Goal: Task Accomplishment & Management: Use online tool/utility

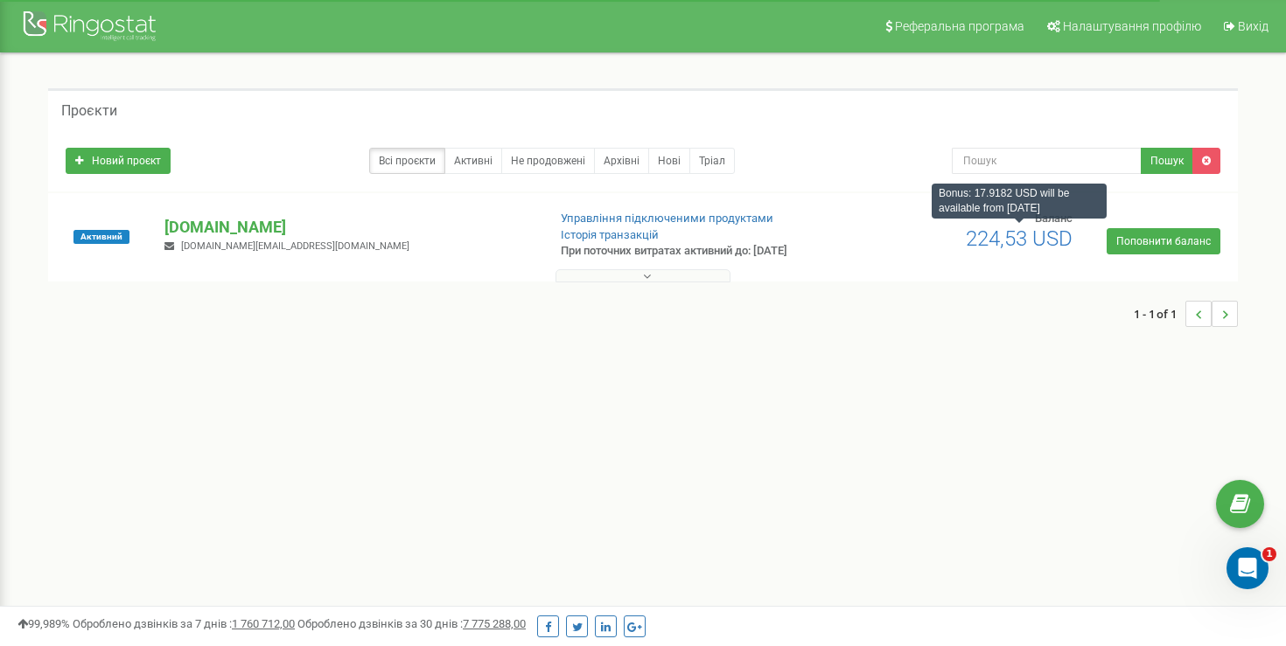
click at [693, 284] on div "1 - 1 of 1" at bounding box center [642, 313] width 1189 height 61
click at [692, 281] on button at bounding box center [642, 275] width 175 height 13
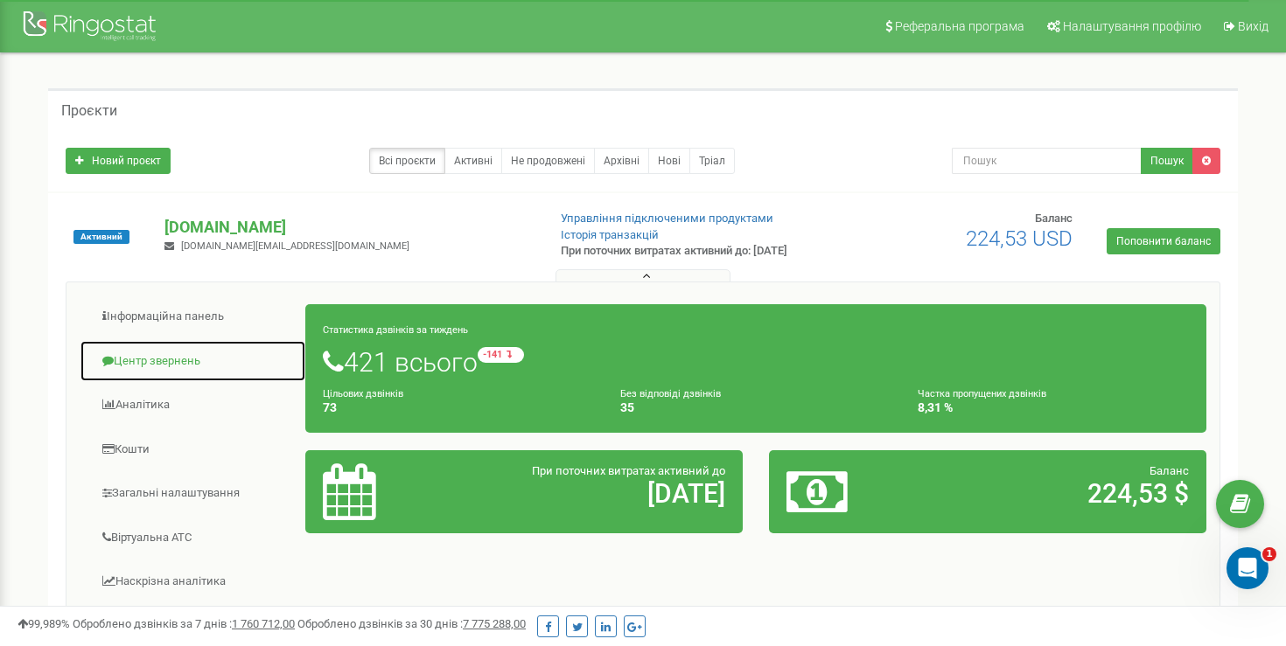
click at [192, 348] on link "Центр звернень" at bounding box center [193, 361] width 227 height 43
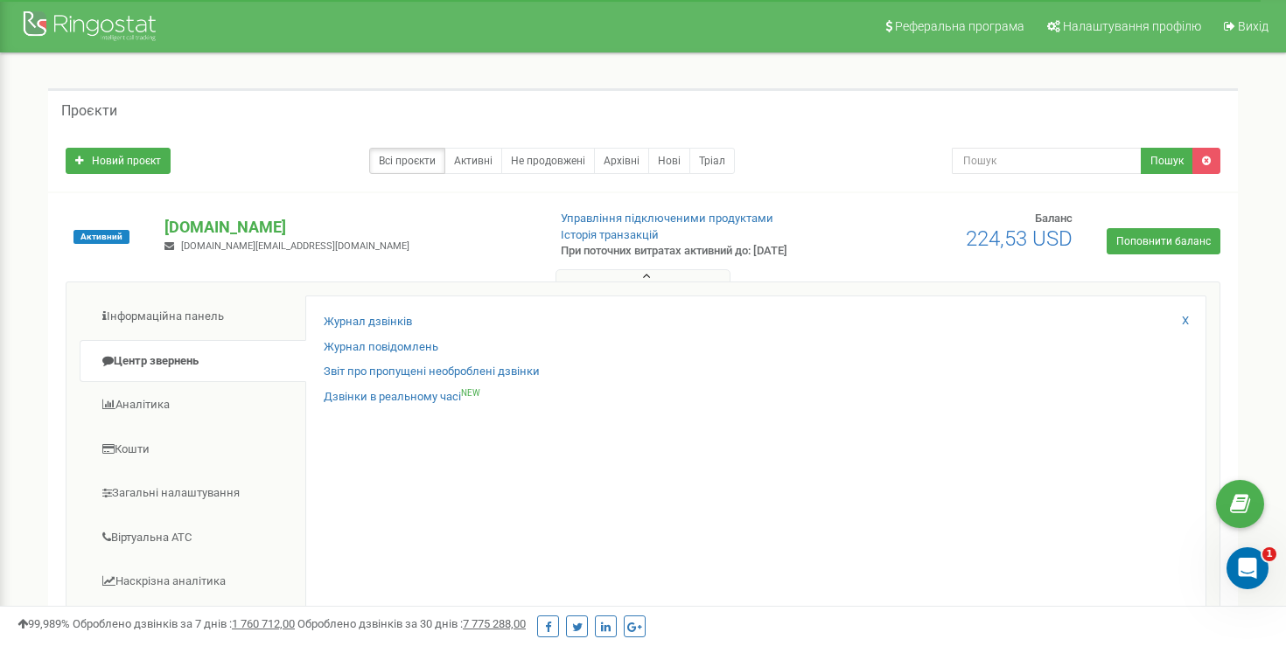
click at [412, 317] on div "Журнал дзвінків" at bounding box center [756, 326] width 864 height 25
click at [401, 317] on link "Журнал дзвінків" at bounding box center [368, 322] width 88 height 17
click at [394, 321] on link "Журнал дзвінків" at bounding box center [368, 322] width 88 height 17
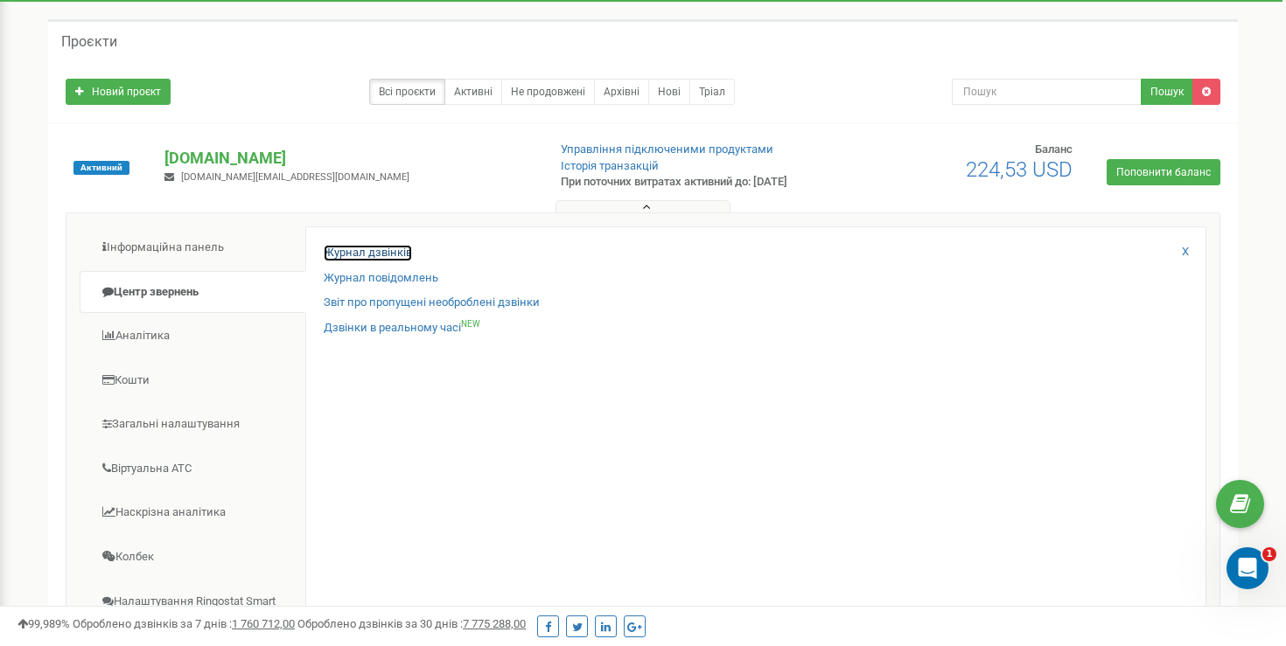
scroll to position [68, 0]
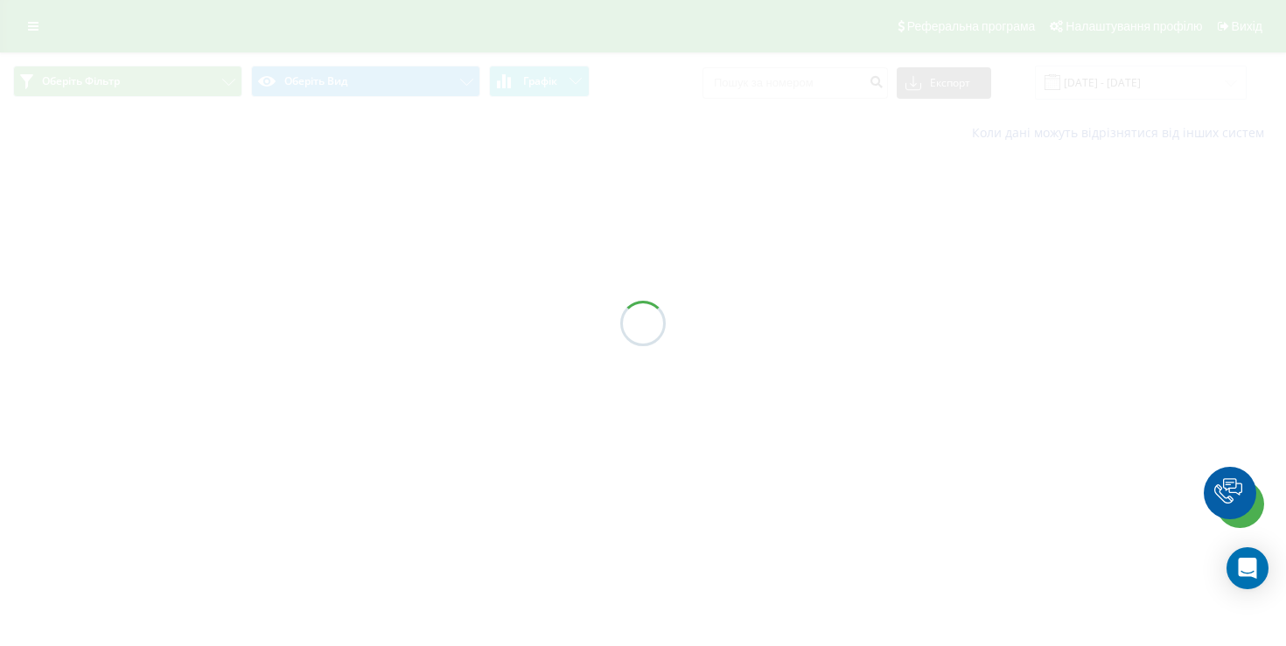
click at [1098, 68] on div at bounding box center [643, 323] width 1286 height 646
click at [1108, 79] on div at bounding box center [643, 323] width 1286 height 646
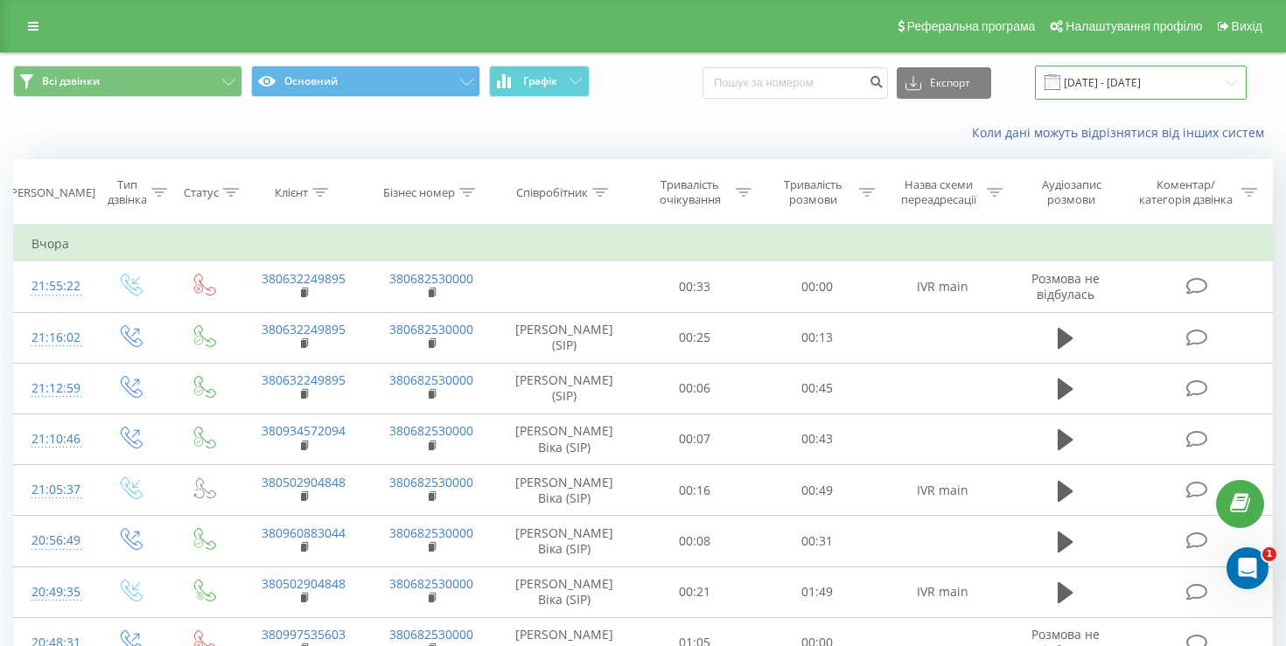
click at [1108, 79] on input "[DATE] - [DATE]" at bounding box center [1141, 83] width 212 height 34
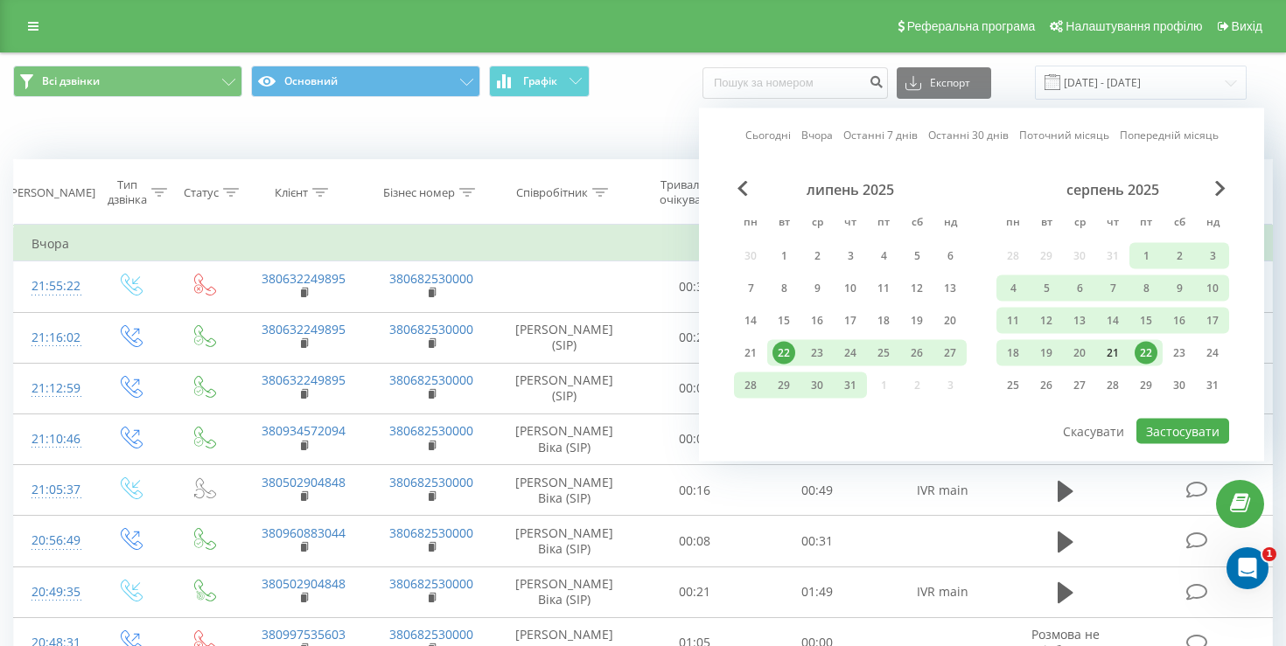
click at [1113, 350] on div "21" at bounding box center [1112, 353] width 23 height 23
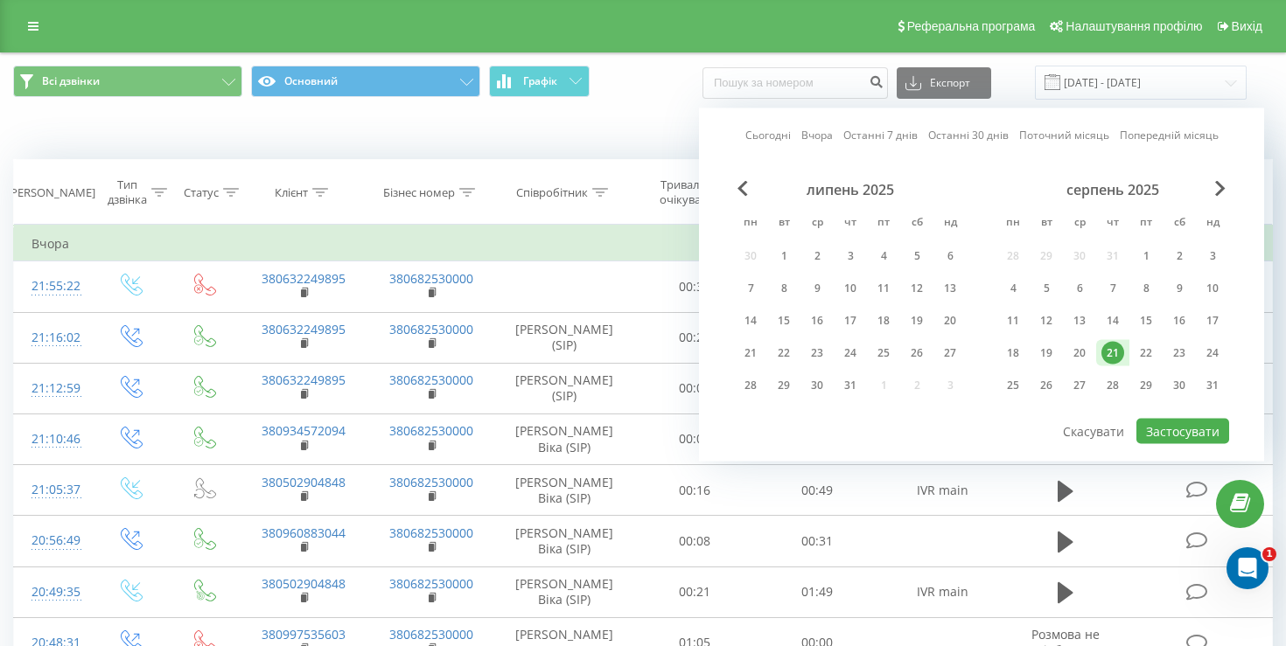
click at [1113, 350] on div "21" at bounding box center [1112, 353] width 23 height 23
click at [1182, 439] on button "Застосувати" at bounding box center [1182, 431] width 93 height 25
type input "[DATE] - [DATE]"
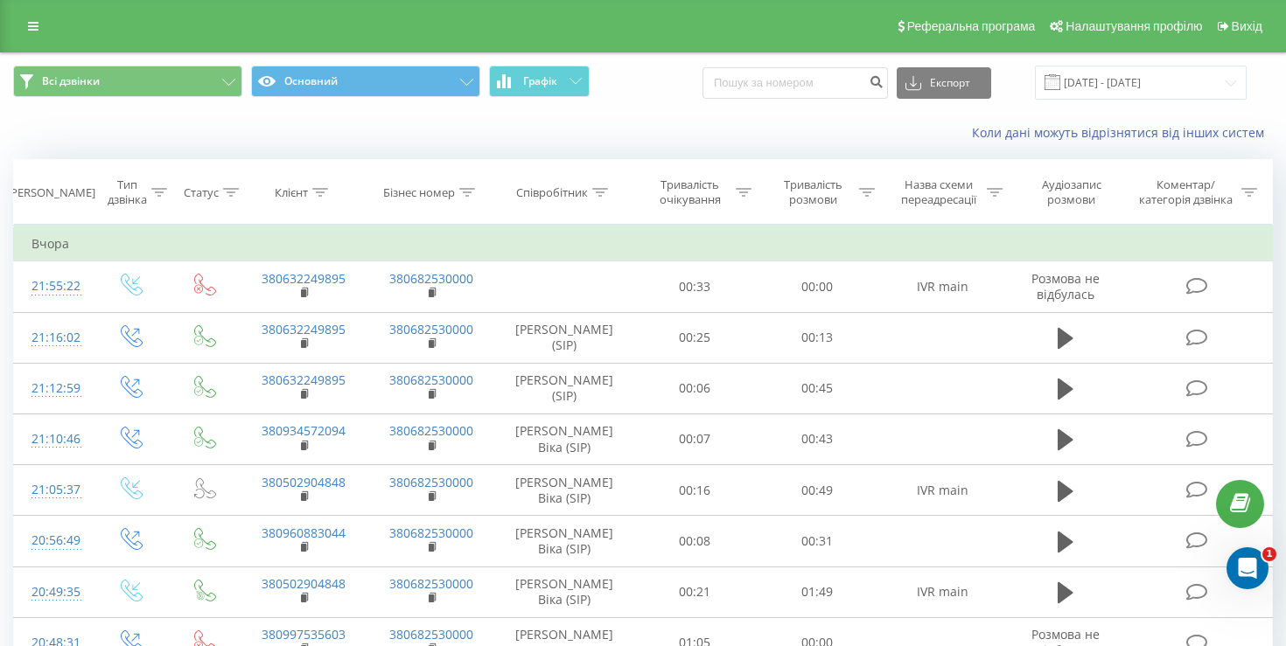
scroll to position [953, 0]
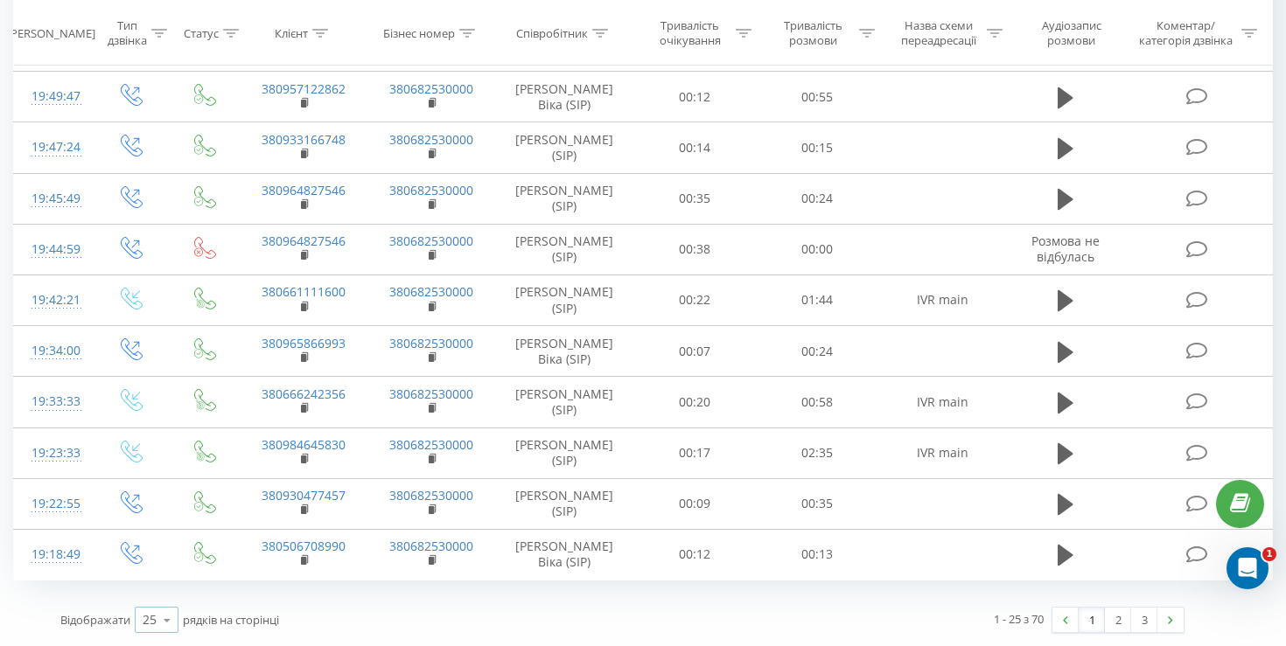
click at [147, 617] on div "25" at bounding box center [150, 619] width 14 height 17
click at [153, 590] on span "100" at bounding box center [153, 595] width 21 height 17
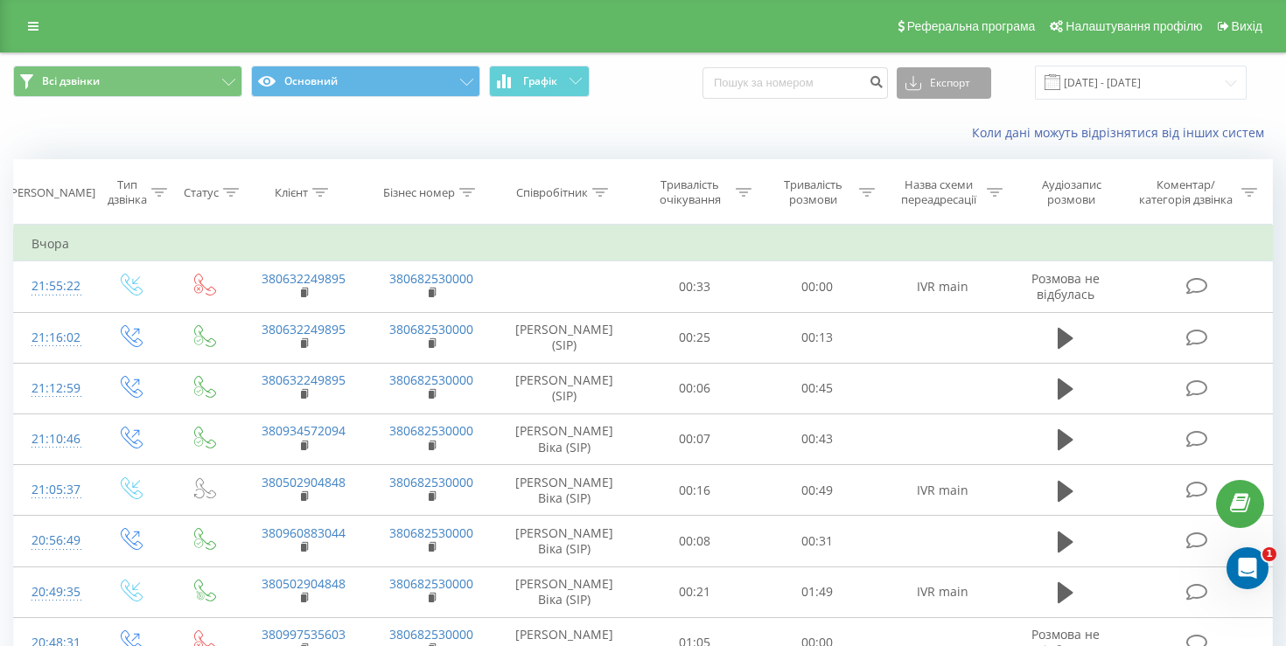
click at [958, 78] on button "Експорт" at bounding box center [943, 82] width 94 height 31
click at [942, 126] on div ".csv" at bounding box center [943, 115] width 93 height 31
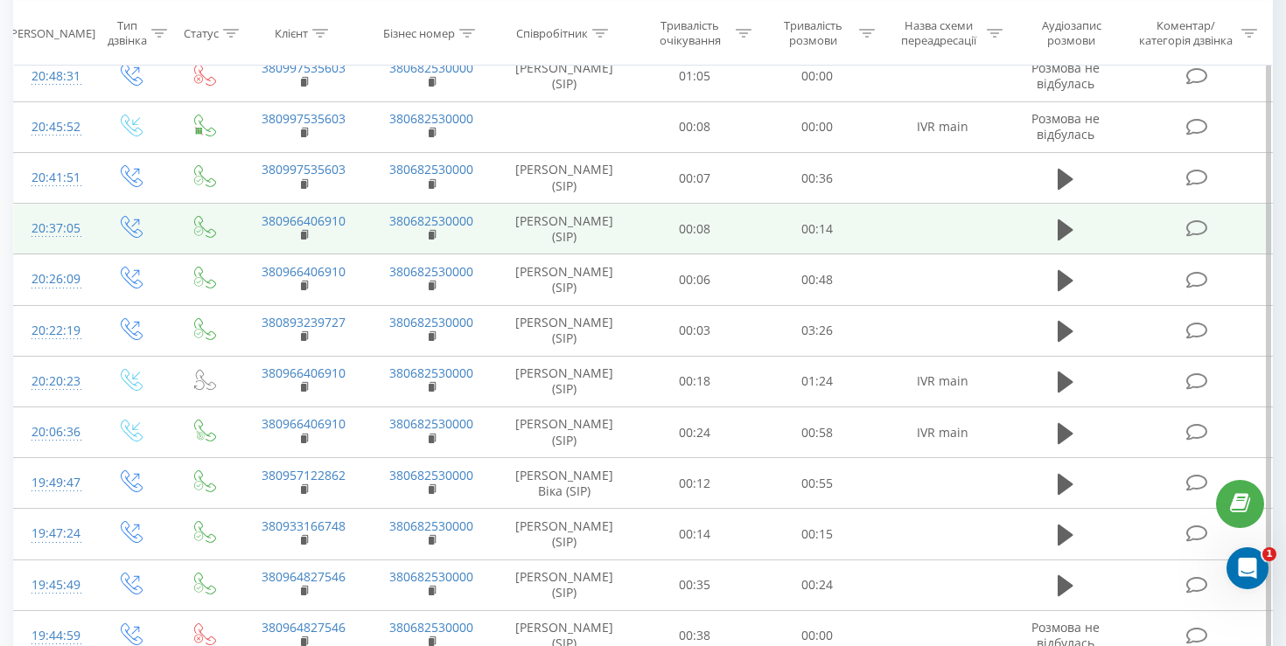
scroll to position [923, 0]
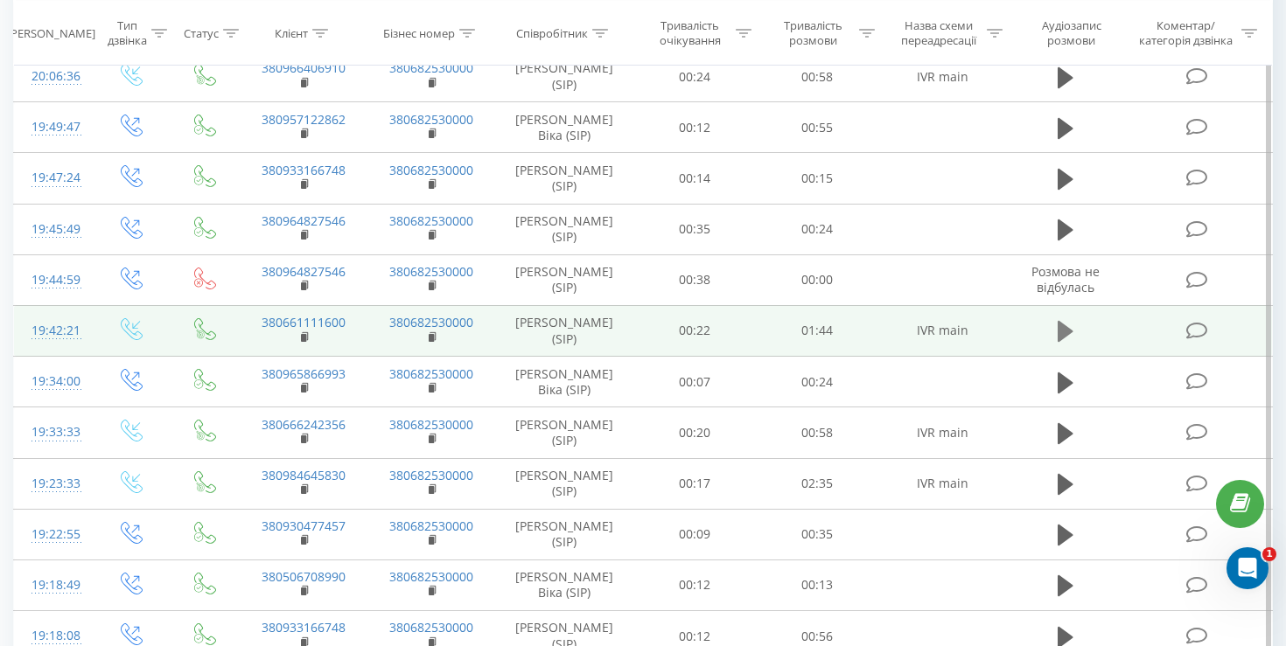
click at [1067, 329] on icon at bounding box center [1065, 331] width 16 height 21
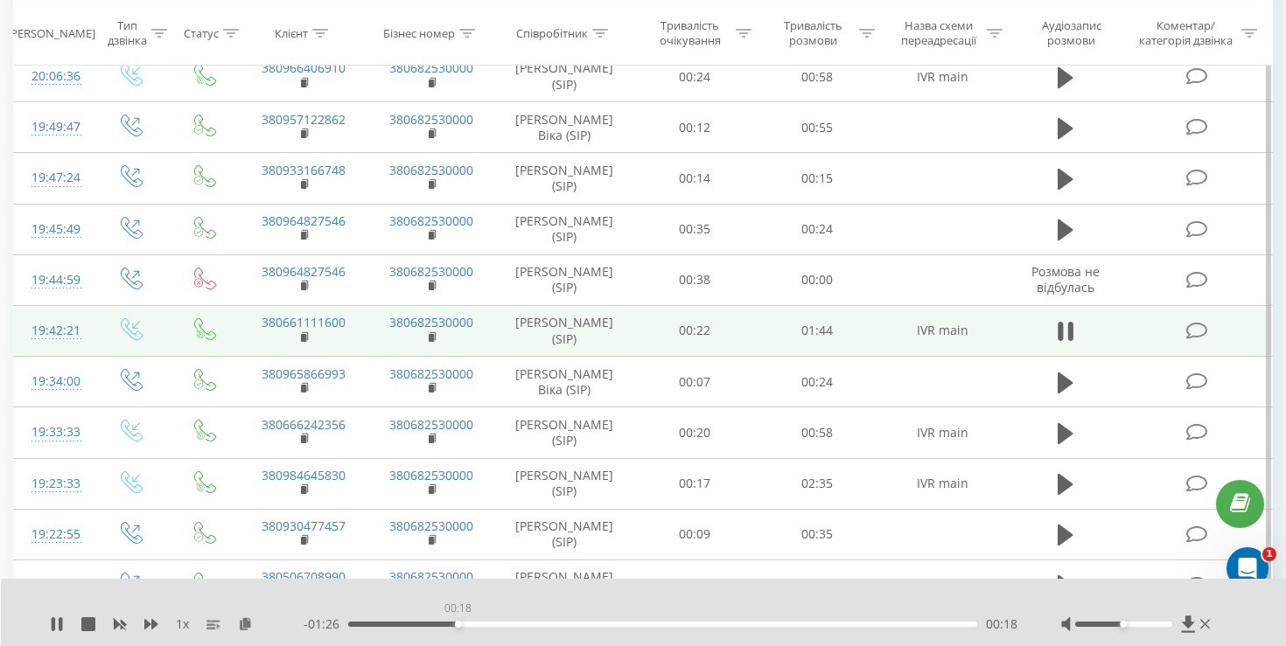
click at [457, 622] on div "00:18" at bounding box center [662, 624] width 629 height 5
click at [525, 620] on div "- 01:26 00:18 00:18" at bounding box center [660, 624] width 714 height 17
click at [578, 624] on div "00:23" at bounding box center [662, 624] width 629 height 5
click at [647, 625] on div "00:38" at bounding box center [662, 624] width 629 height 5
click at [696, 623] on div "00:58" at bounding box center [662, 624] width 629 height 5
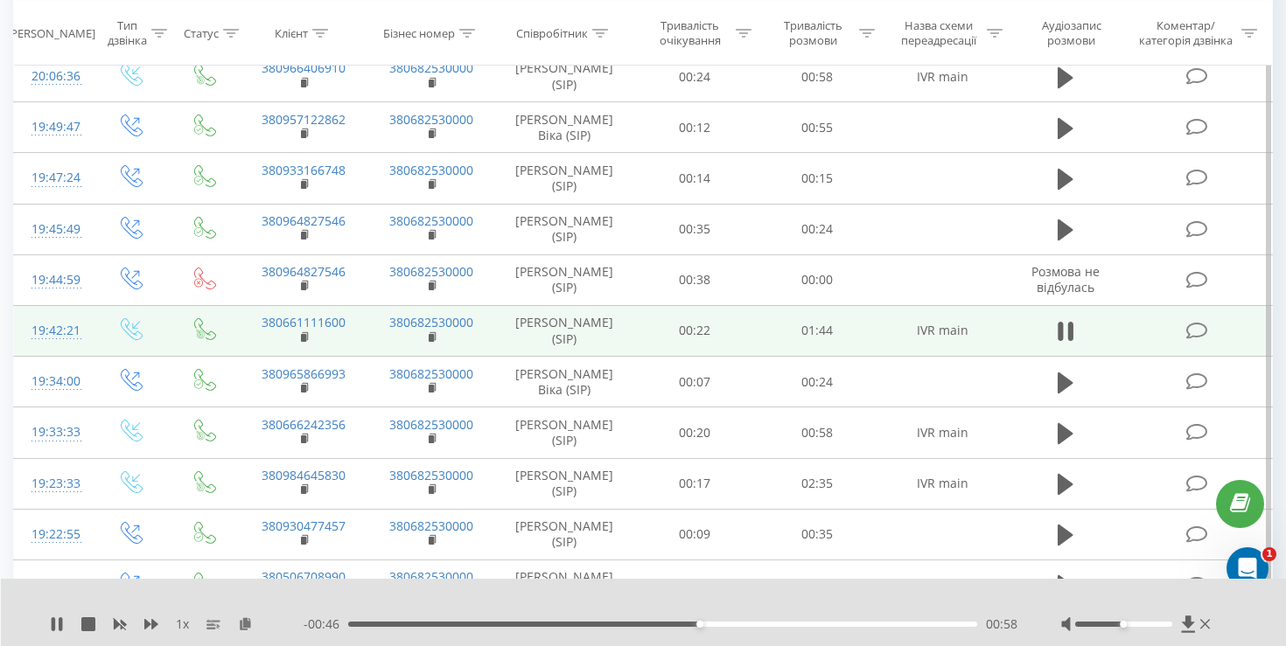
click at [738, 619] on div "- 00:46 00:58 00:58" at bounding box center [660, 624] width 714 height 17
click at [748, 625] on div "00:58" at bounding box center [662, 624] width 629 height 5
click at [806, 621] on div "- 00:37 01:07 01:07" at bounding box center [660, 624] width 714 height 17
click at [811, 622] on div "01:08" at bounding box center [662, 624] width 629 height 5
click at [839, 621] on div "- 00:26 01:18 01:18" at bounding box center [660, 624] width 714 height 17
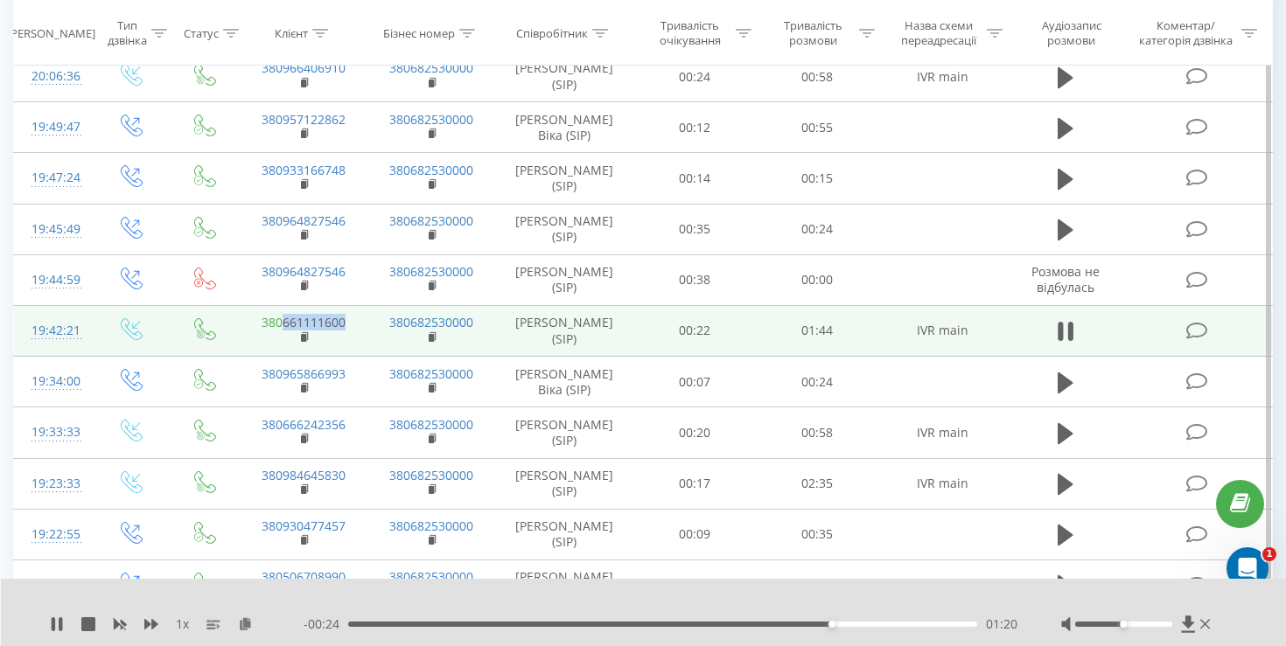
drag, startPoint x: 357, startPoint y: 327, endPoint x: 284, endPoint y: 327, distance: 72.6
click at [284, 327] on td "380661111600" at bounding box center [304, 330] width 128 height 51
copy link "661111600"
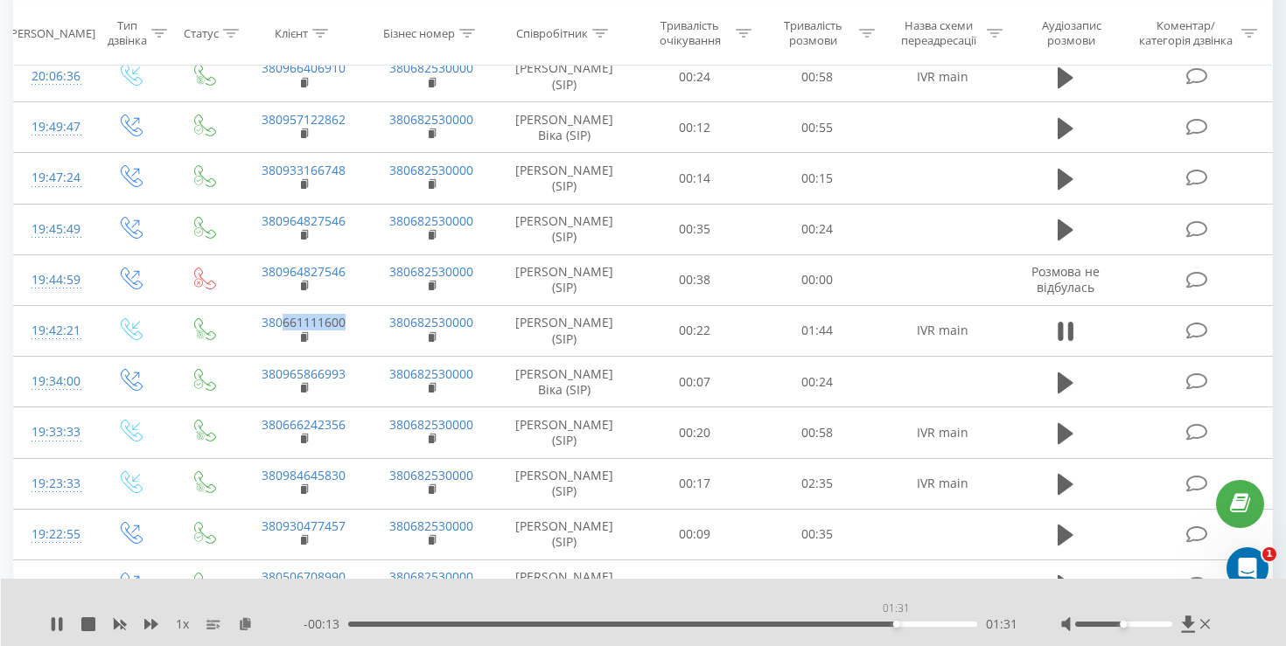
click at [896, 622] on div "01:31" at bounding box center [662, 624] width 629 height 5
click at [934, 624] on div "01:37" at bounding box center [662, 624] width 629 height 5
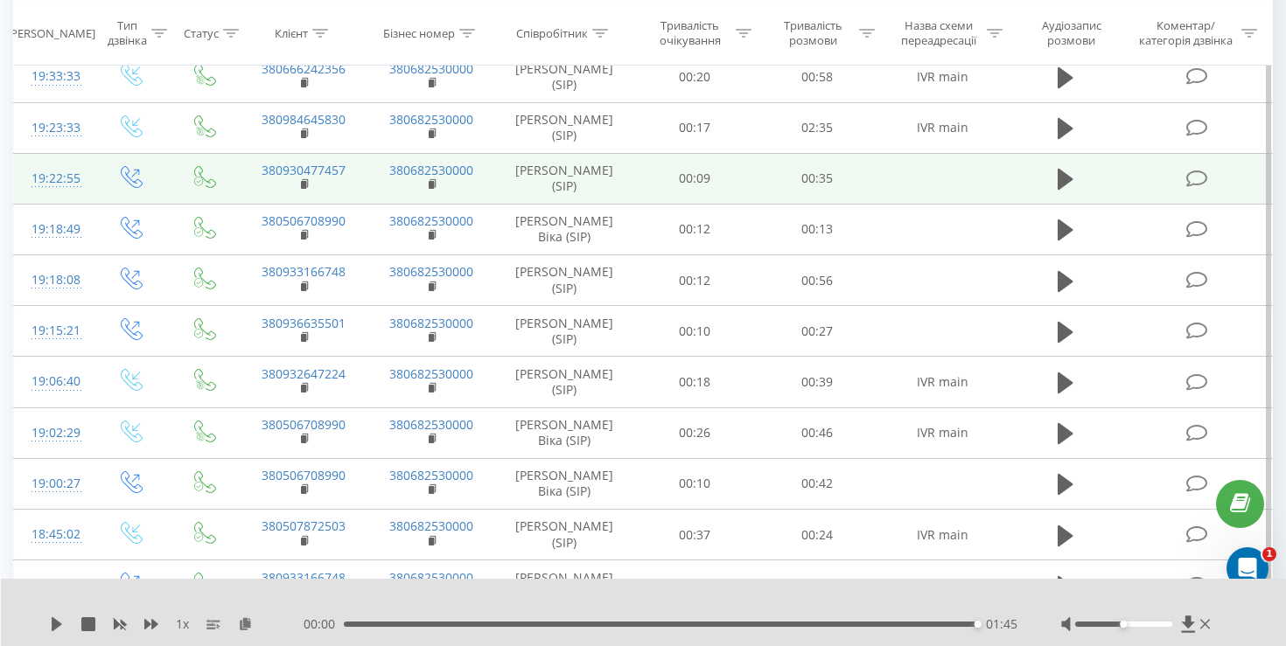
scroll to position [1381, 0]
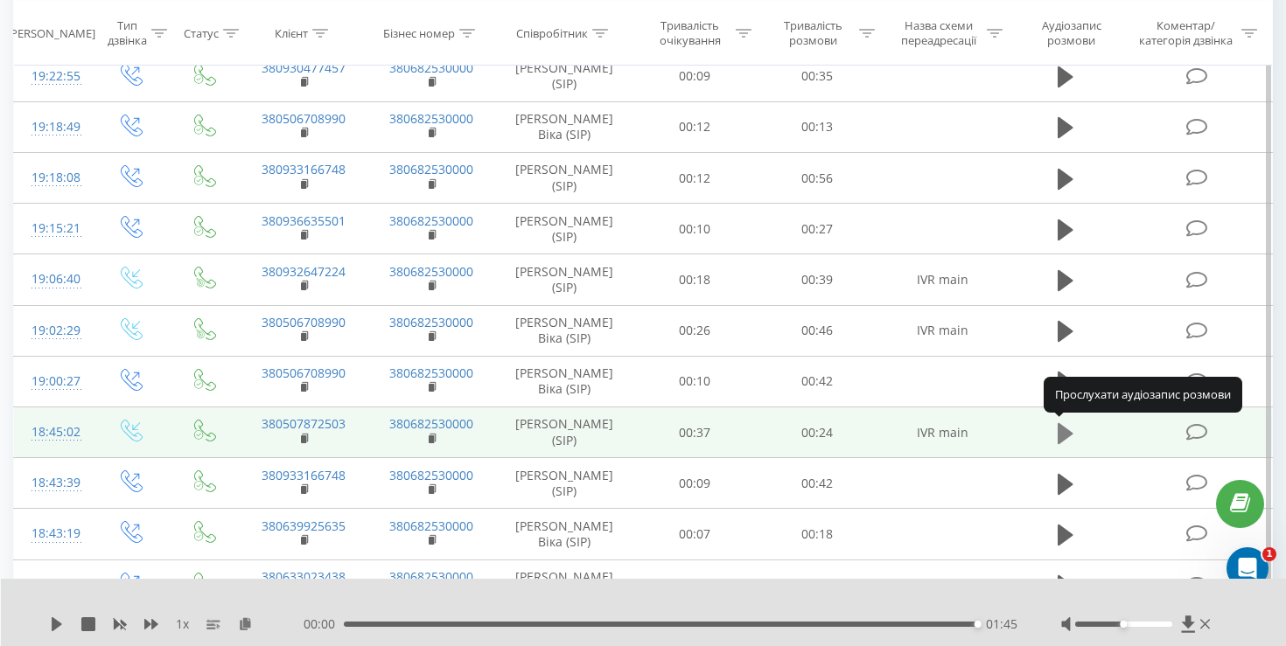
click at [1062, 432] on icon at bounding box center [1065, 432] width 16 height 21
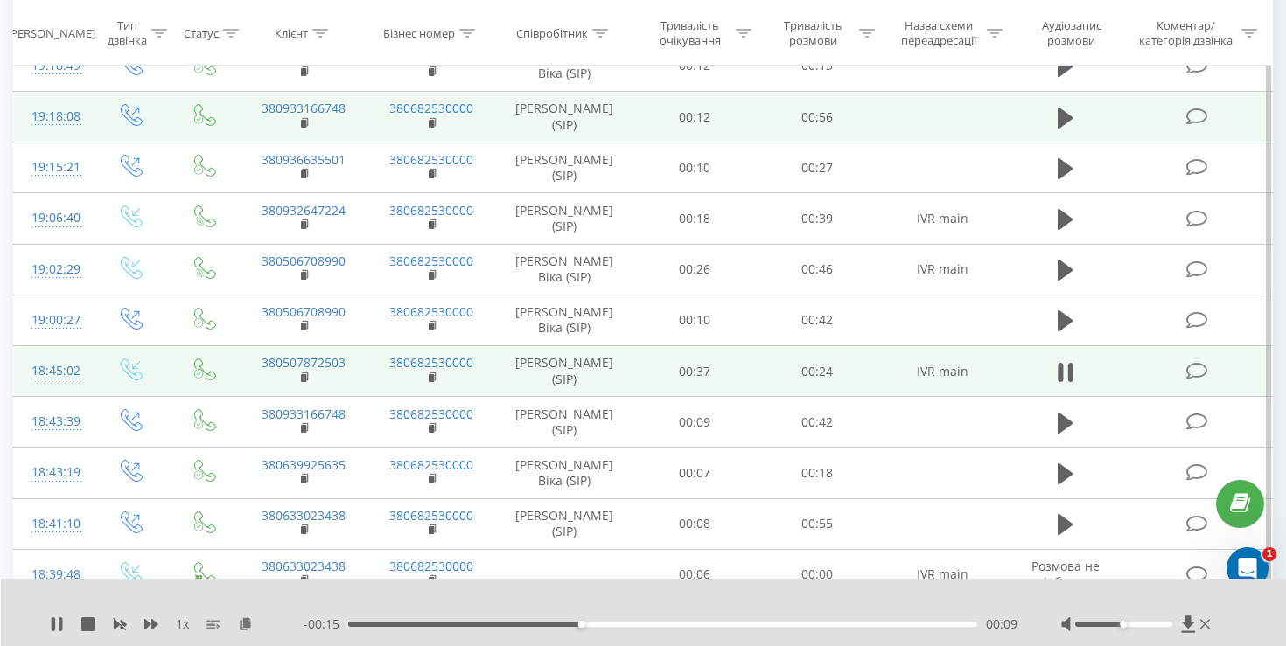
scroll to position [1447, 0]
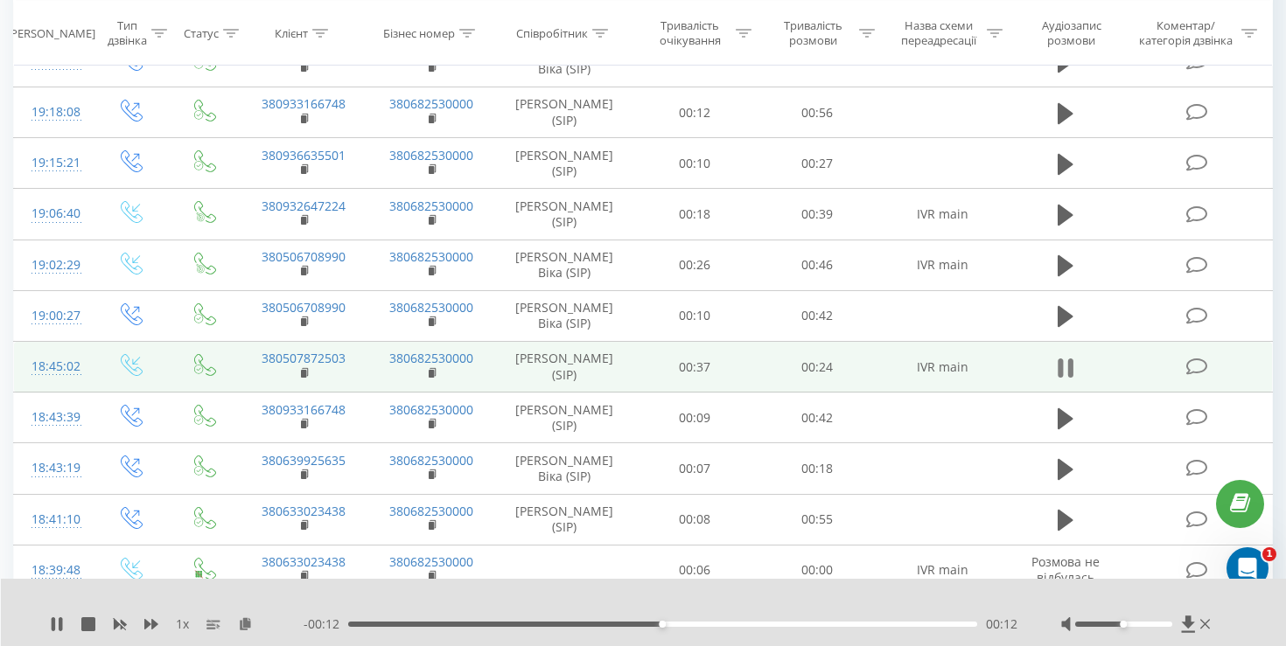
click at [1073, 357] on button at bounding box center [1065, 368] width 26 height 26
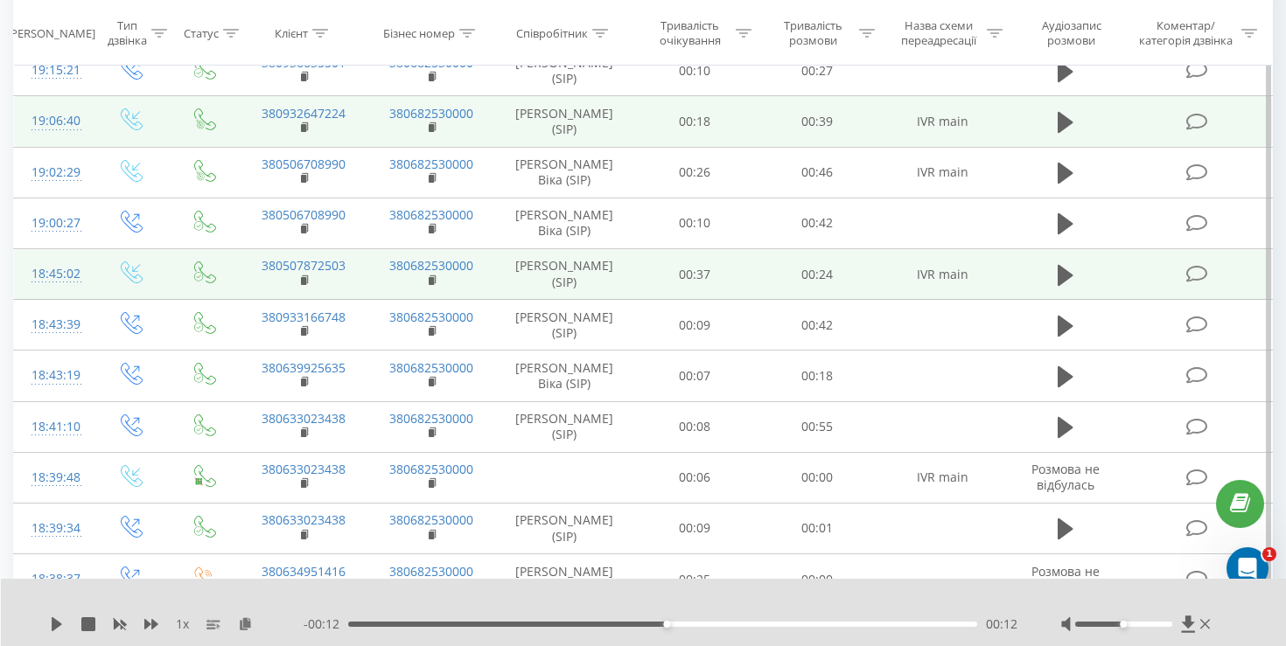
scroll to position [1575, 0]
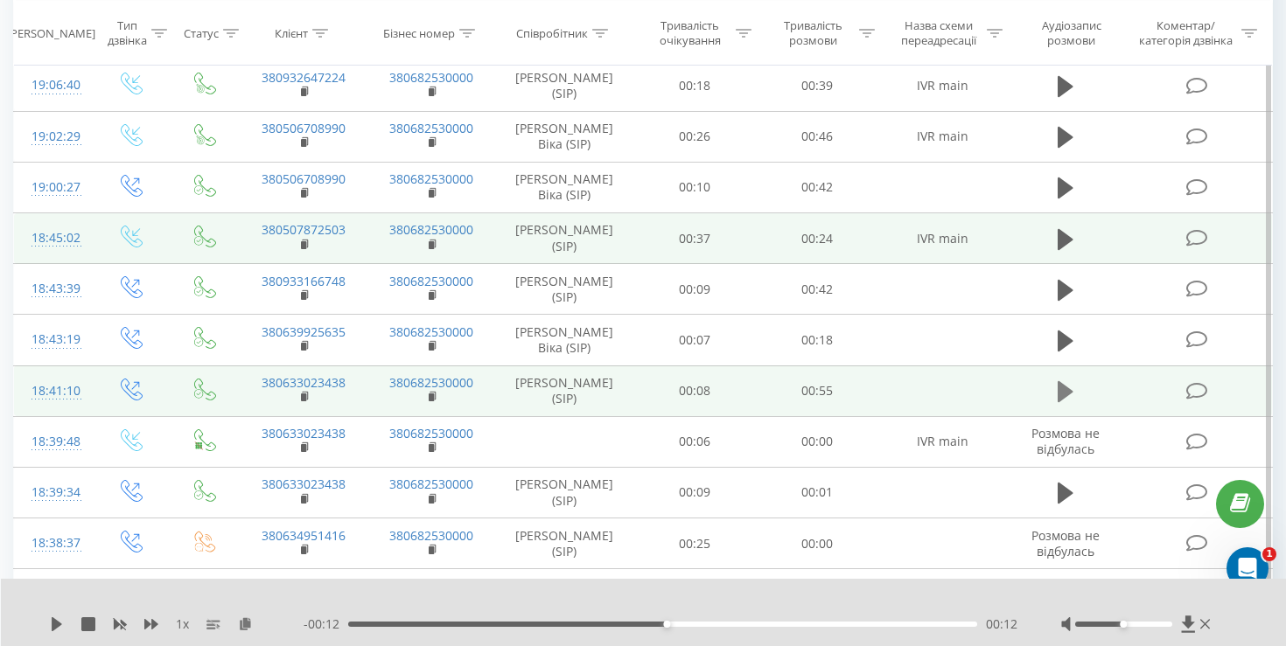
click at [1059, 389] on icon at bounding box center [1065, 391] width 16 height 21
click at [64, 608] on div "1 x - 00:51 00:03 00:03" at bounding box center [644, 612] width 1286 height 67
click at [58, 624] on icon at bounding box center [57, 624] width 14 height 14
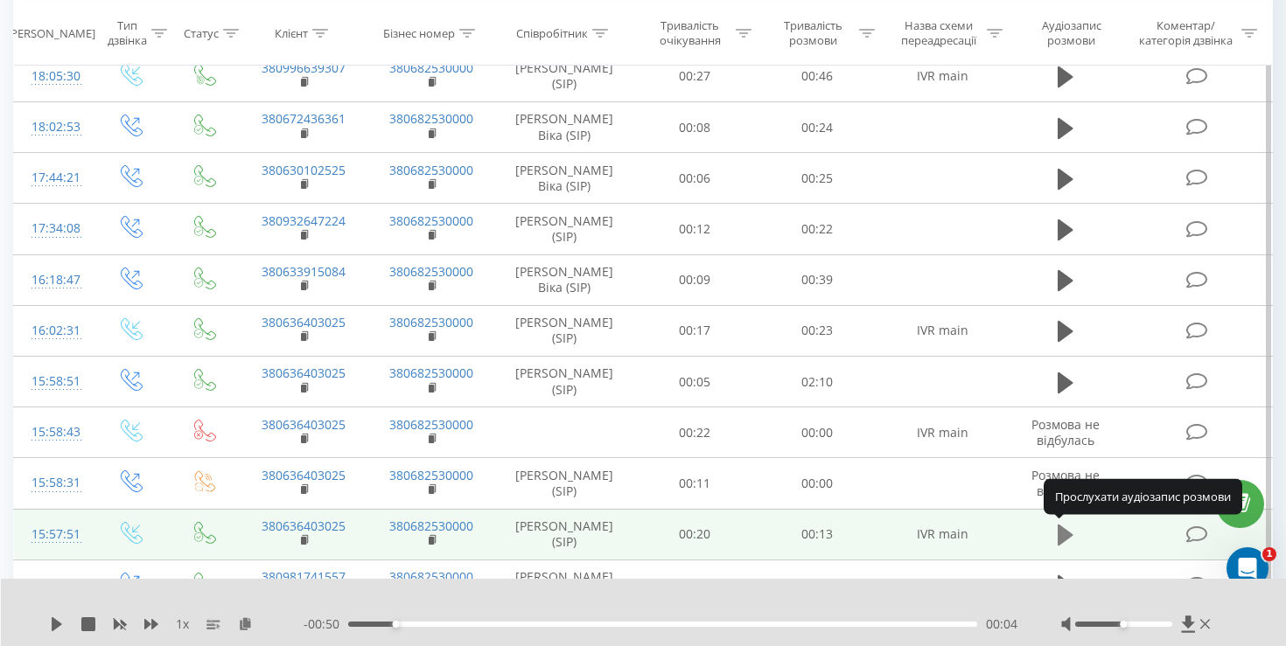
click at [1061, 537] on icon at bounding box center [1065, 535] width 16 height 21
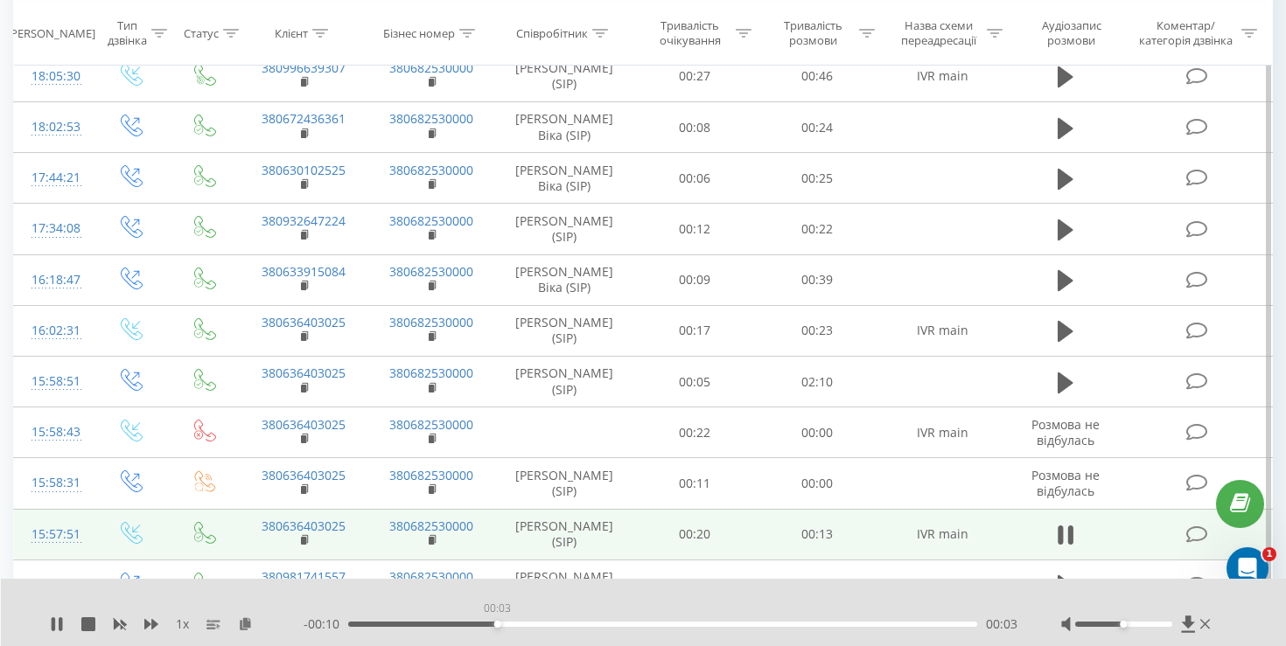
click at [497, 623] on div "00:03" at bounding box center [662, 624] width 629 height 5
click at [713, 618] on div "- 00:09 00:04 00:04" at bounding box center [660, 624] width 714 height 17
click at [719, 618] on div "- 00:09 00:04 00:04" at bounding box center [660, 624] width 714 height 17
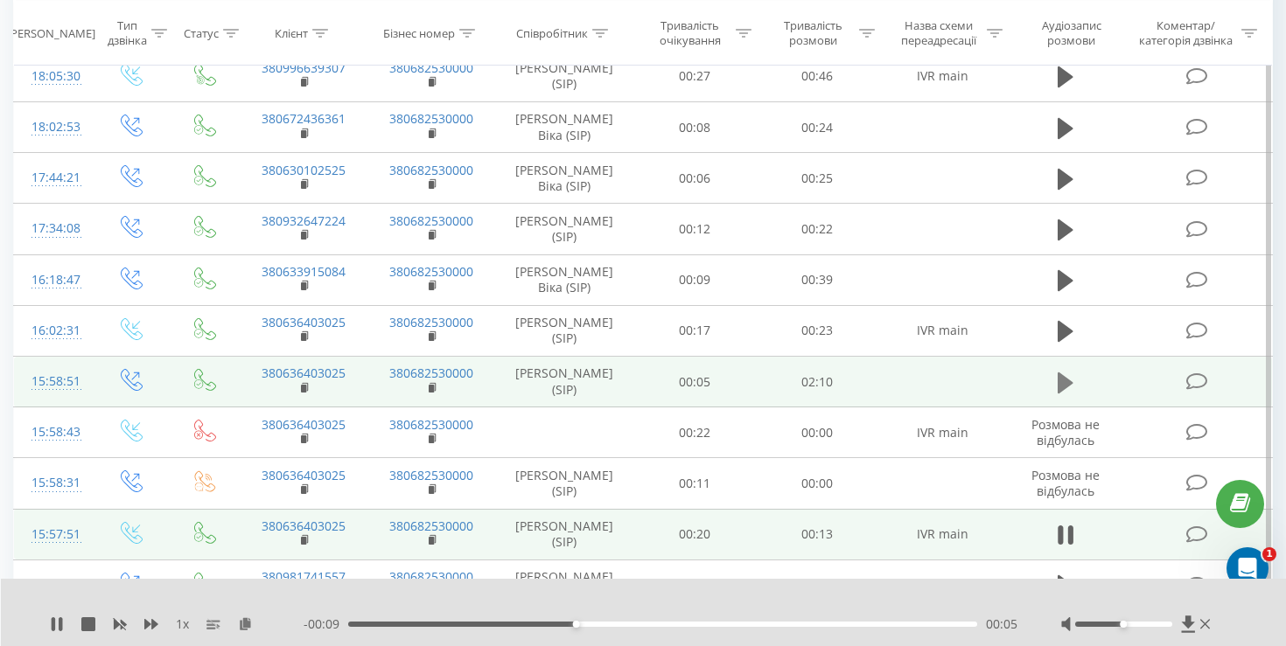
click at [1057, 380] on button at bounding box center [1065, 383] width 26 height 26
click at [466, 618] on div "- 02:07 00:00 00:00" at bounding box center [660, 624] width 714 height 17
click at [466, 621] on div "- 02:07 00:00 00:00" at bounding box center [660, 624] width 714 height 17
click at [466, 622] on div "00:24" at bounding box center [662, 624] width 629 height 5
click at [601, 627] on div "- 01:43 00:24 00:24" at bounding box center [660, 624] width 714 height 17
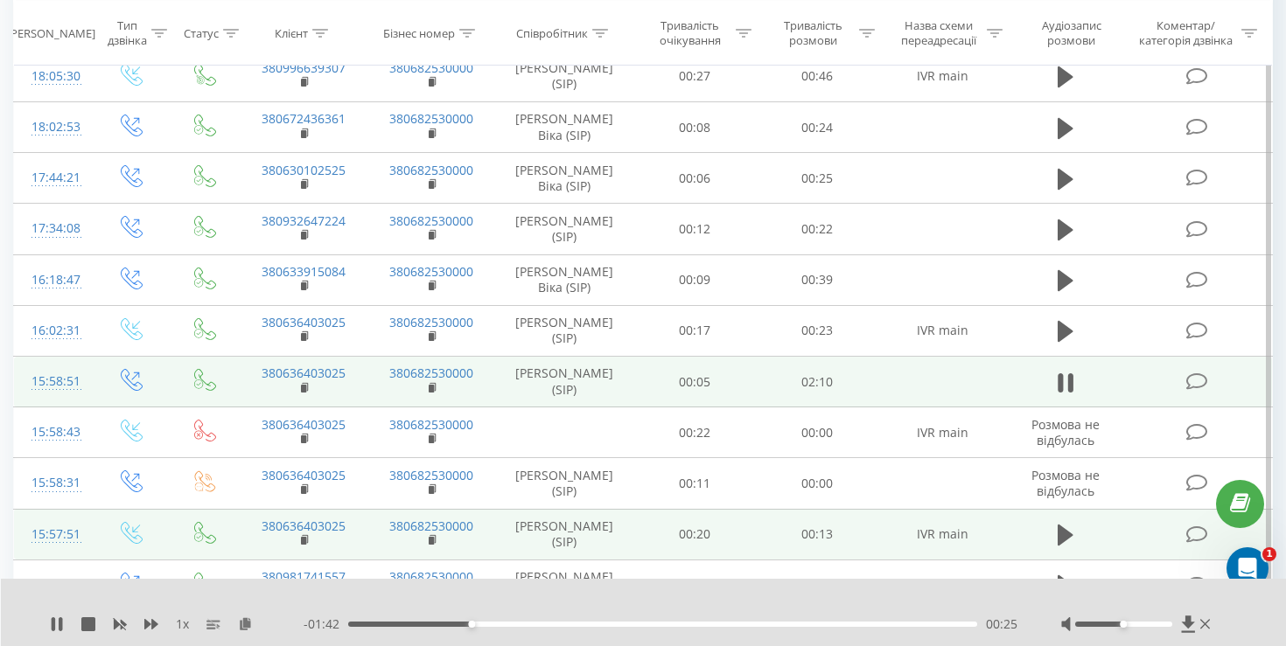
click at [610, 622] on div "00:25" at bounding box center [662, 624] width 629 height 5
click at [721, 624] on div "01:15" at bounding box center [662, 624] width 629 height 5
click at [804, 625] on div "01:21" at bounding box center [662, 624] width 629 height 5
click at [862, 624] on div "00:00" at bounding box center [662, 624] width 629 height 5
click at [890, 622] on div "01:44" at bounding box center [662, 624] width 629 height 5
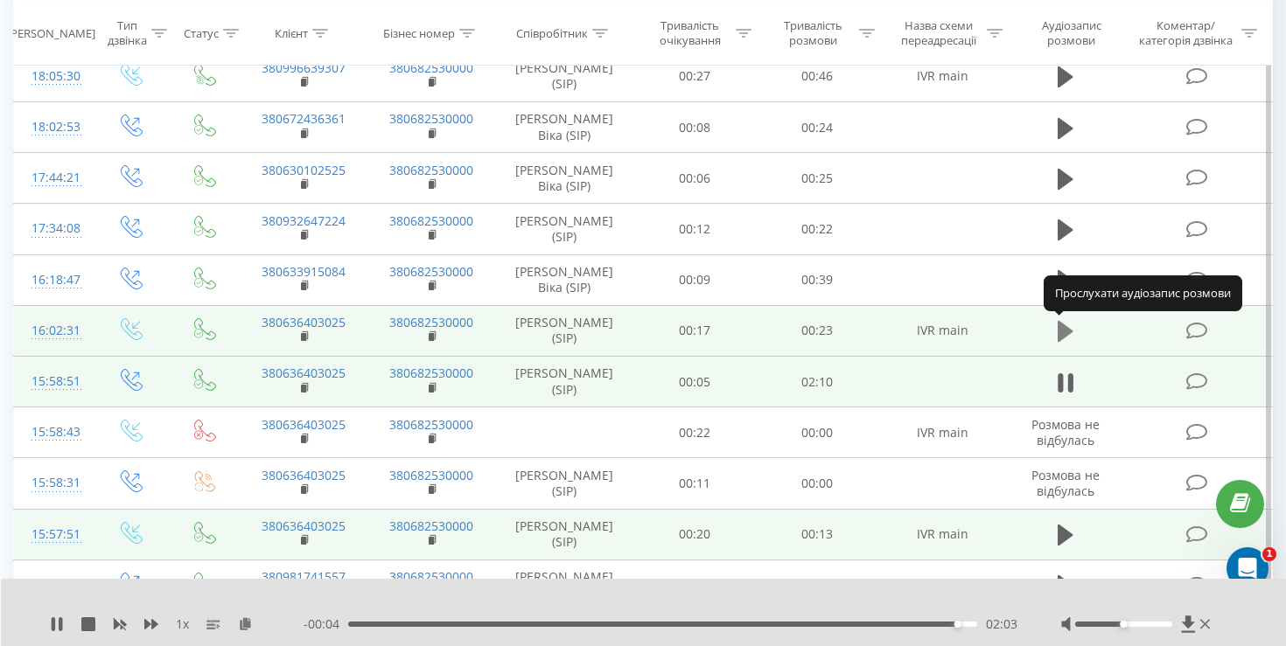
click at [1061, 324] on icon at bounding box center [1065, 331] width 16 height 21
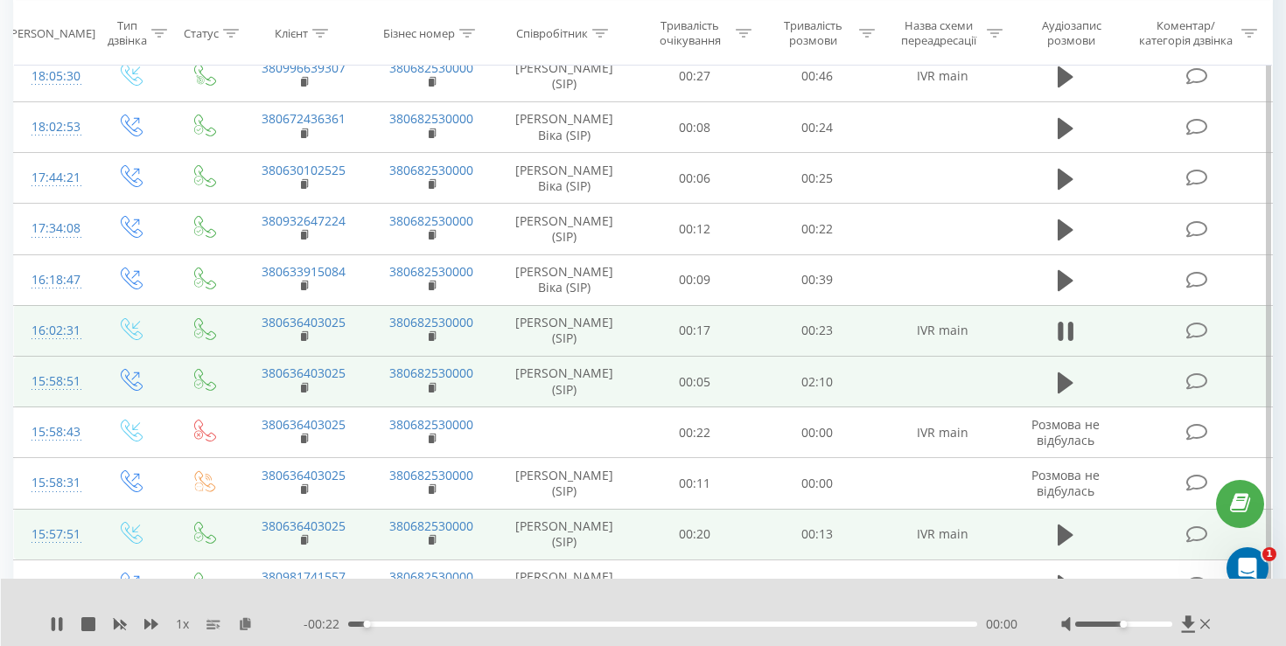
click at [423, 622] on div "00:00" at bounding box center [662, 624] width 629 height 5
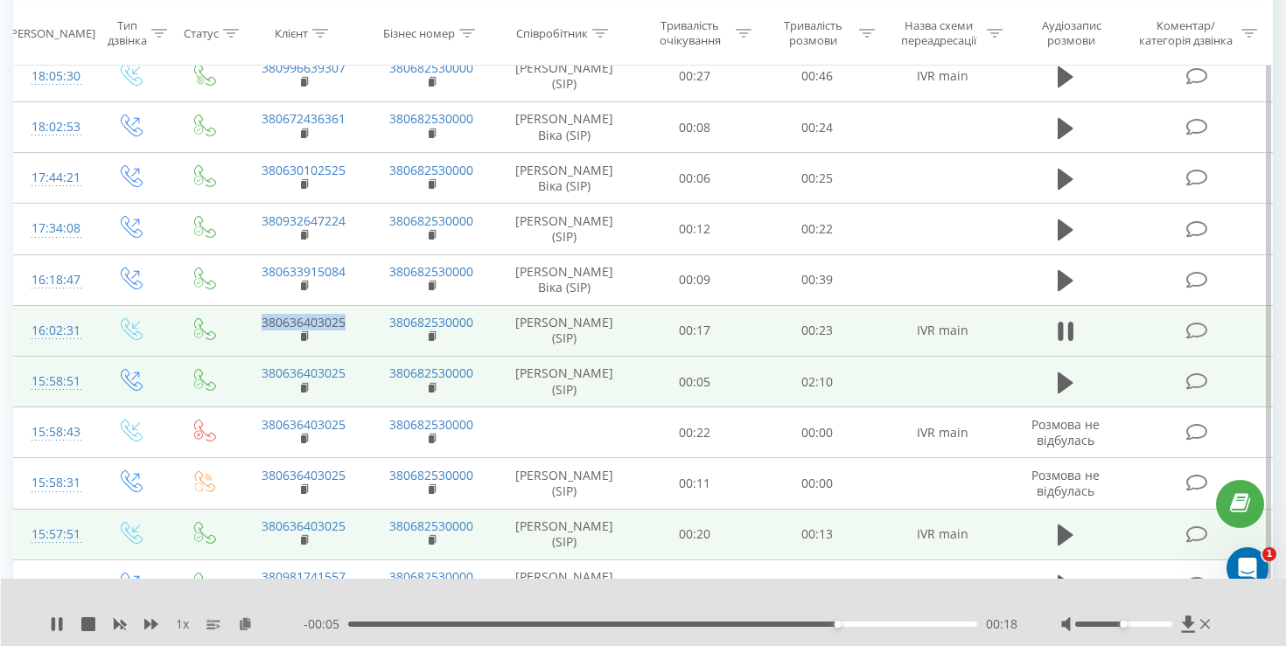
drag, startPoint x: 360, startPoint y: 330, endPoint x: 261, endPoint y: 321, distance: 100.1
click at [260, 321] on td "380636403025" at bounding box center [304, 330] width 128 height 51
copy link "380636403025"
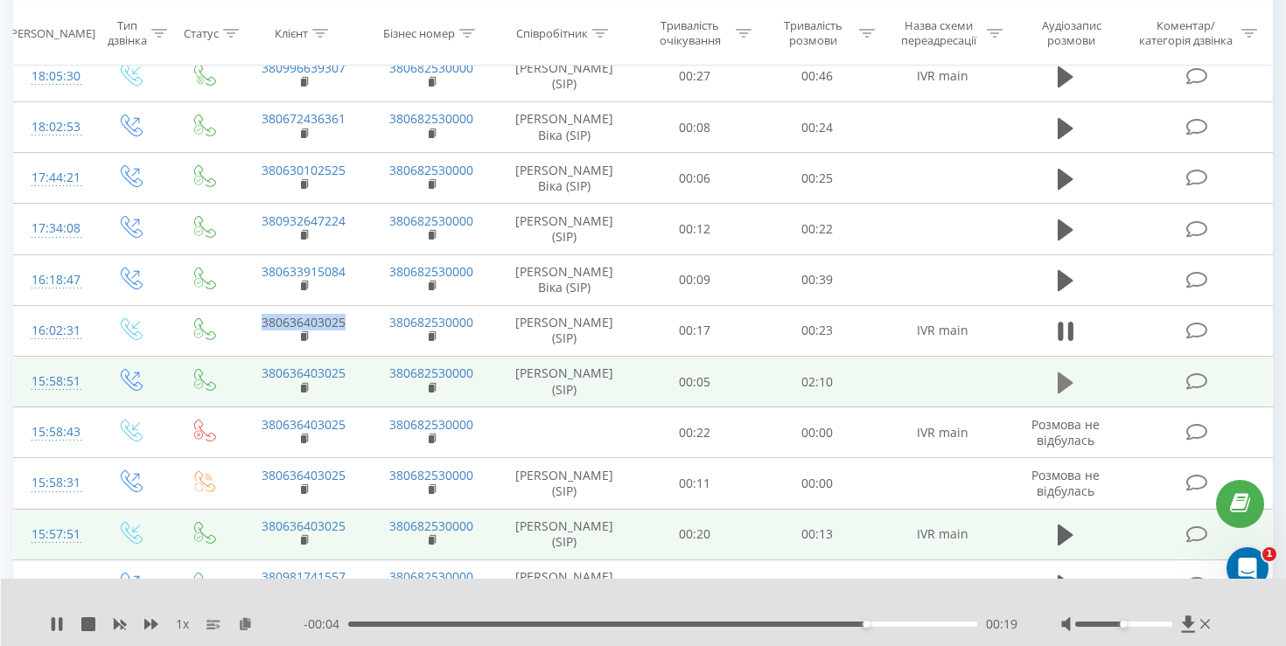
click at [1057, 379] on icon at bounding box center [1065, 382] width 16 height 21
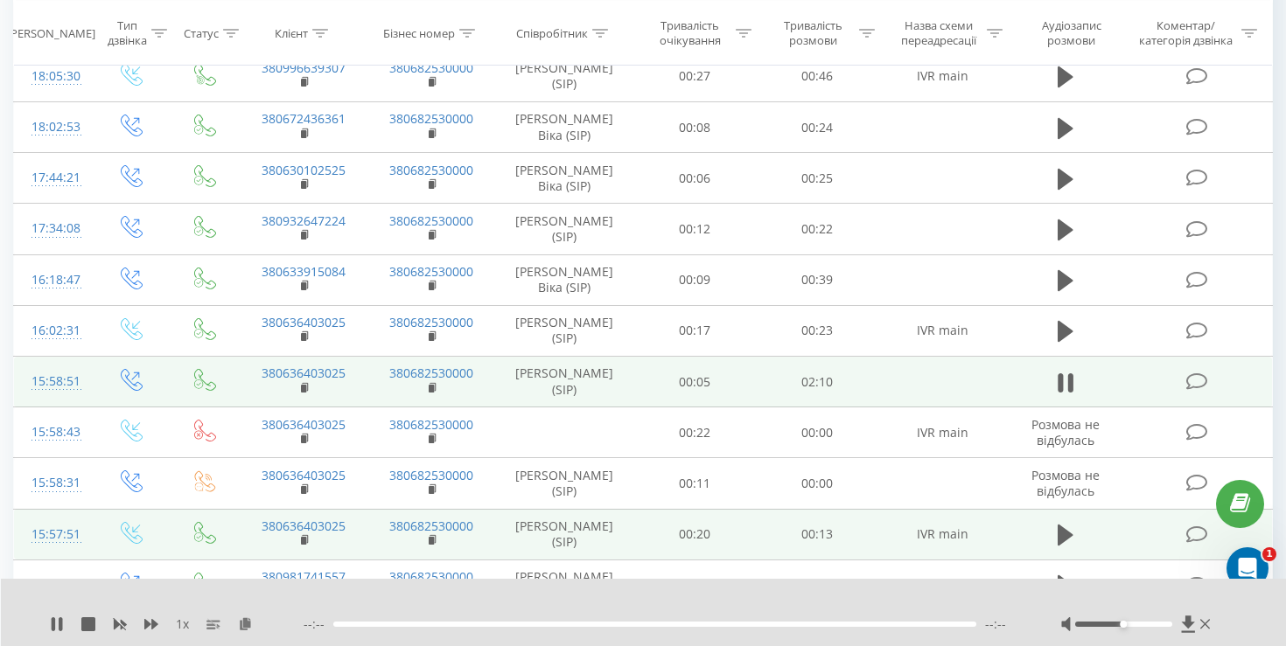
click at [384, 620] on div "--:-- --:--" at bounding box center [660, 624] width 714 height 17
click at [394, 624] on div at bounding box center [654, 624] width 643 height 5
click at [402, 624] on div "00:00" at bounding box center [662, 624] width 629 height 5
click at [472, 624] on div "00:00" at bounding box center [662, 624] width 629 height 5
click at [499, 620] on div "- 01:40 00:27 00:27" at bounding box center [660, 624] width 714 height 17
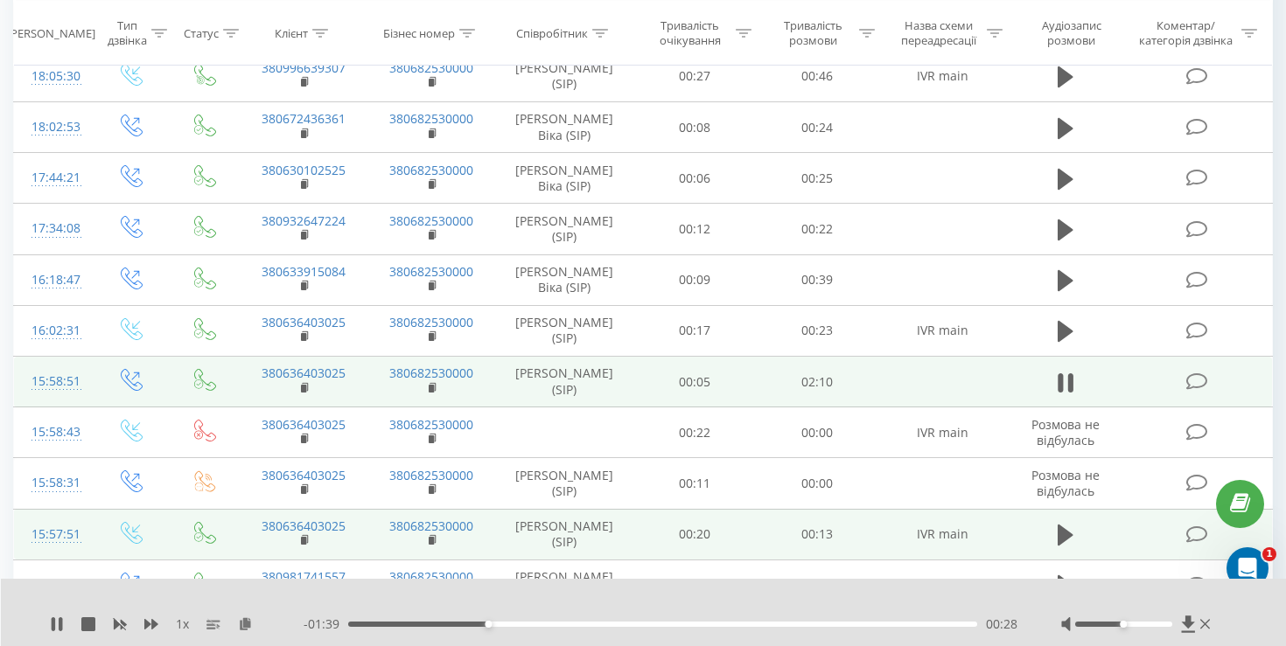
click at [509, 622] on div "00:28" at bounding box center [662, 624] width 629 height 5
click at [524, 622] on div "00:33" at bounding box center [662, 624] width 629 height 5
click at [558, 620] on div "- 01:31 00:36 00:36" at bounding box center [660, 624] width 714 height 17
click at [568, 618] on div "- 01:31 00:36 00:36" at bounding box center [660, 624] width 714 height 17
click at [569, 620] on div "- 01:30 00:37 00:37" at bounding box center [660, 624] width 714 height 17
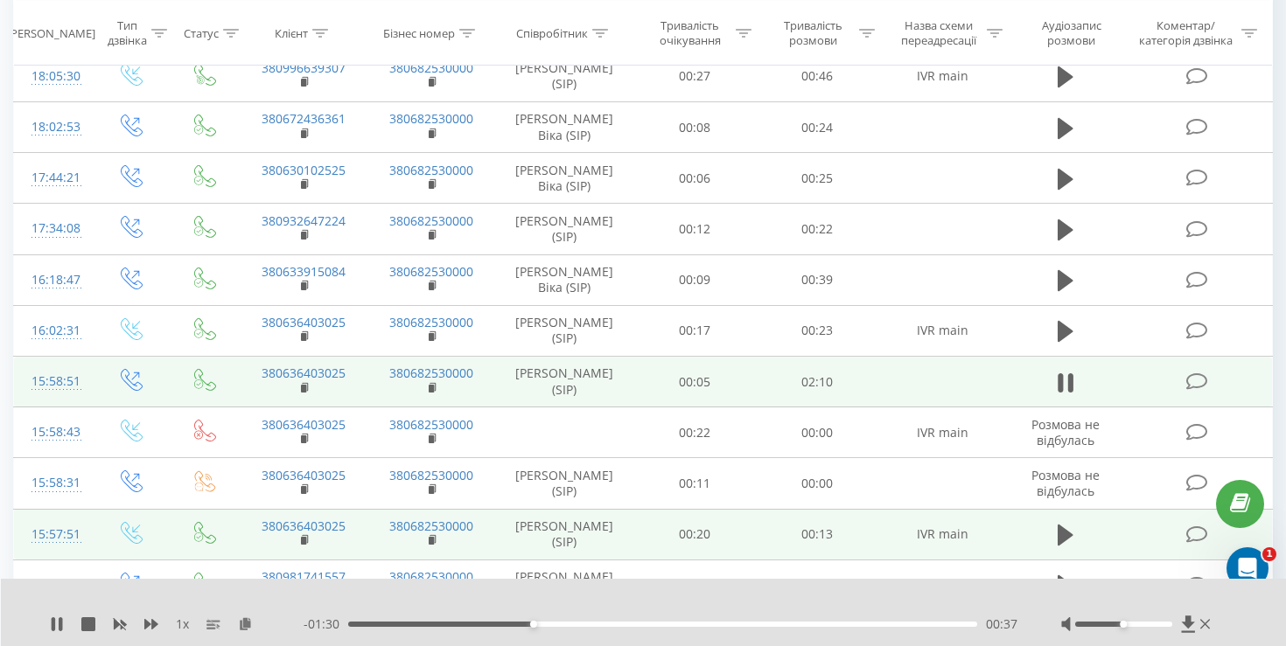
click at [574, 620] on div "- 01:30 00:37 00:37" at bounding box center [660, 624] width 714 height 17
click at [576, 622] on div "00:46" at bounding box center [662, 624] width 629 height 5
click at [611, 622] on div "00:46" at bounding box center [662, 624] width 629 height 5
click at [653, 622] on div "01:02" at bounding box center [662, 624] width 629 height 5
click at [707, 618] on div "- 01:01 01:06 01:06" at bounding box center [660, 624] width 714 height 17
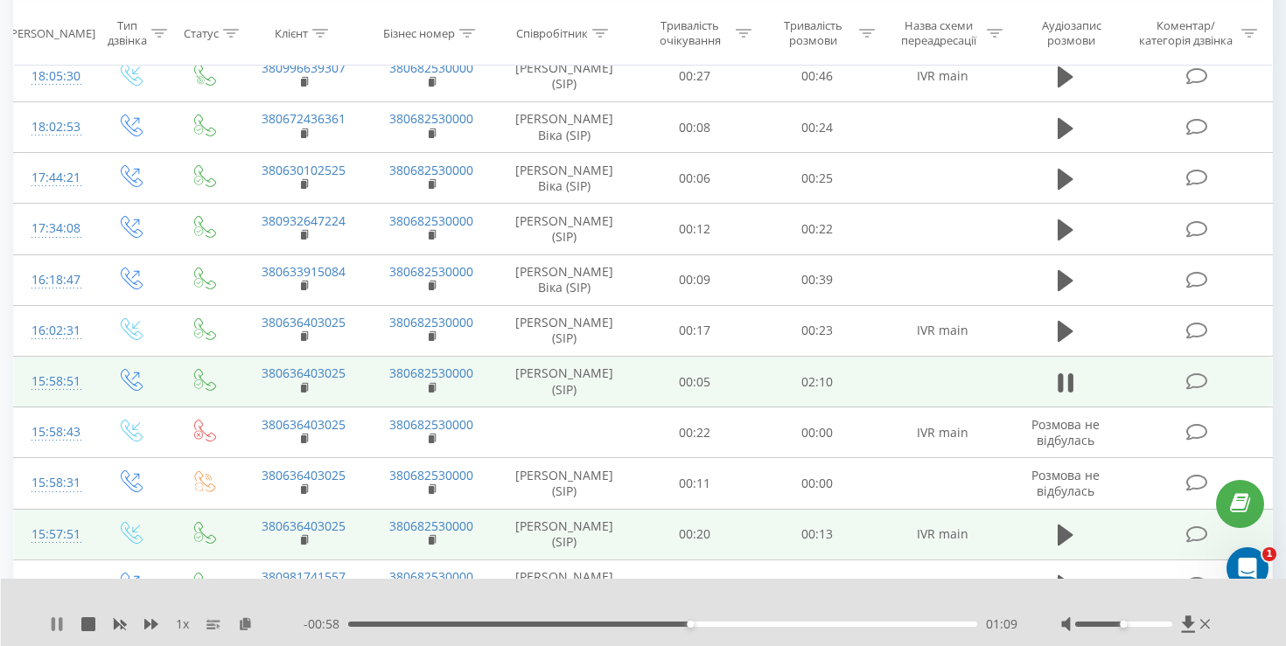
click at [58, 623] on icon at bounding box center [57, 624] width 14 height 14
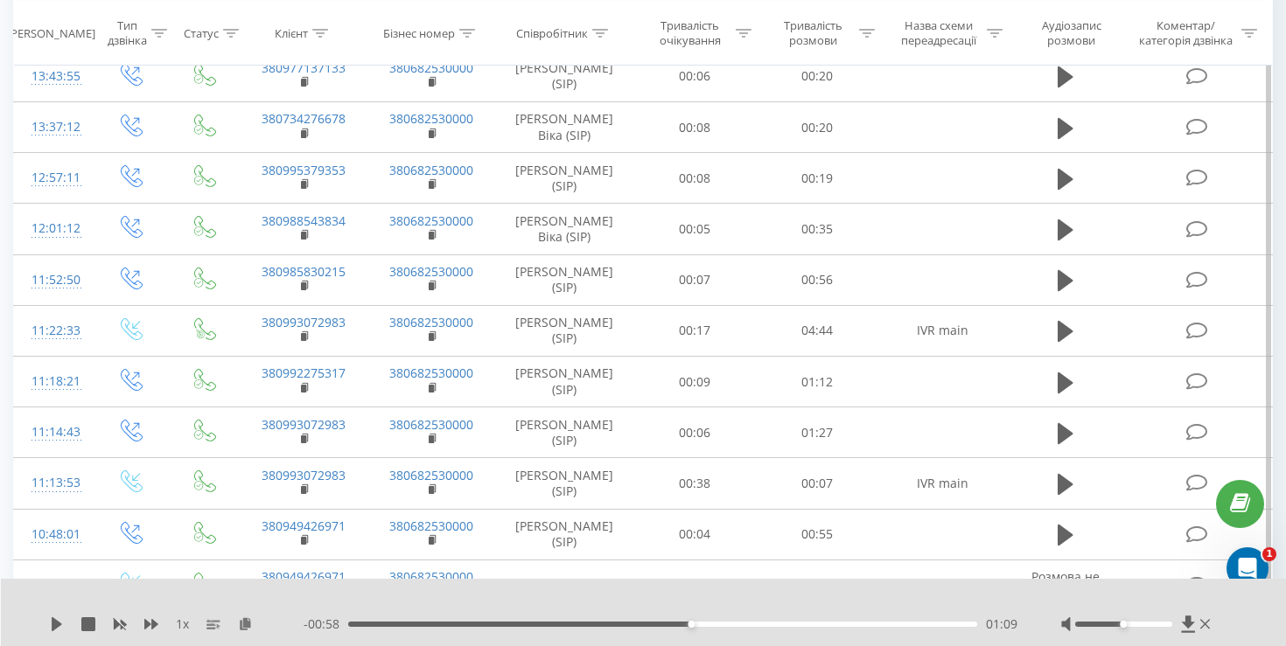
scroll to position [3137, 0]
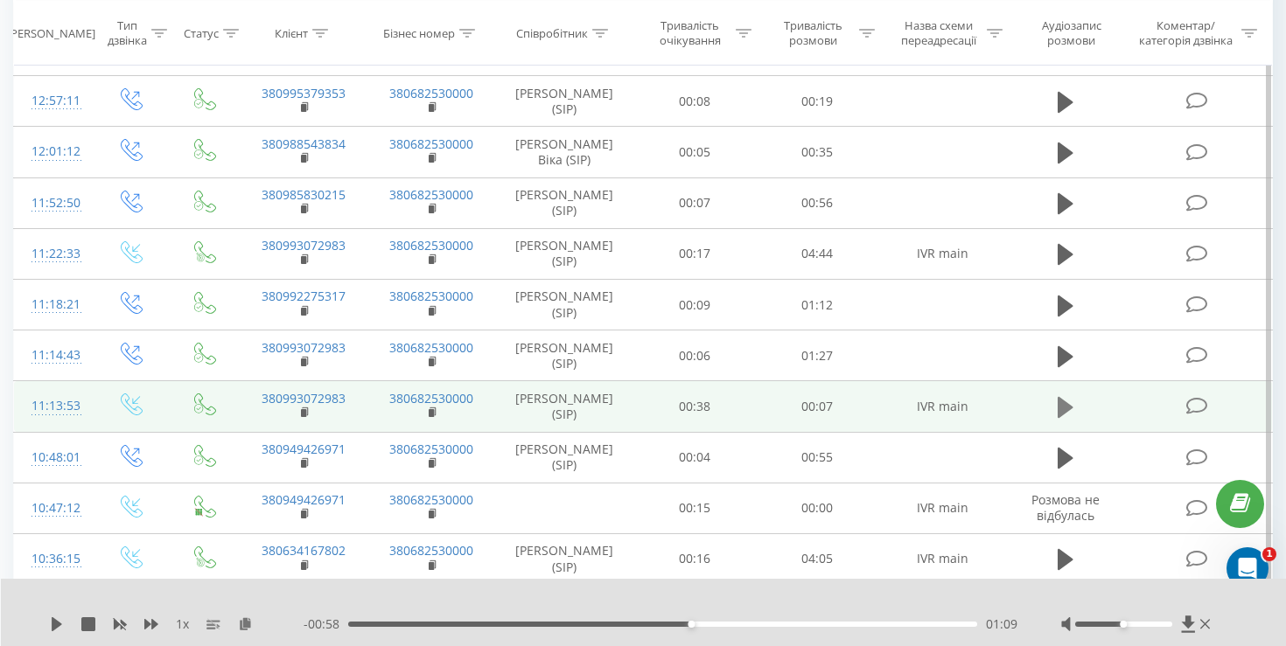
click at [1064, 401] on icon at bounding box center [1065, 407] width 16 height 21
click at [570, 617] on div "- 00:07 00:00 00:00" at bounding box center [660, 624] width 714 height 17
click at [586, 619] on div "- 00:07 00:00 00:00" at bounding box center [660, 624] width 714 height 17
click at [588, 623] on div "00:00" at bounding box center [662, 624] width 629 height 5
click at [720, 625] on div "00:03" at bounding box center [662, 624] width 629 height 5
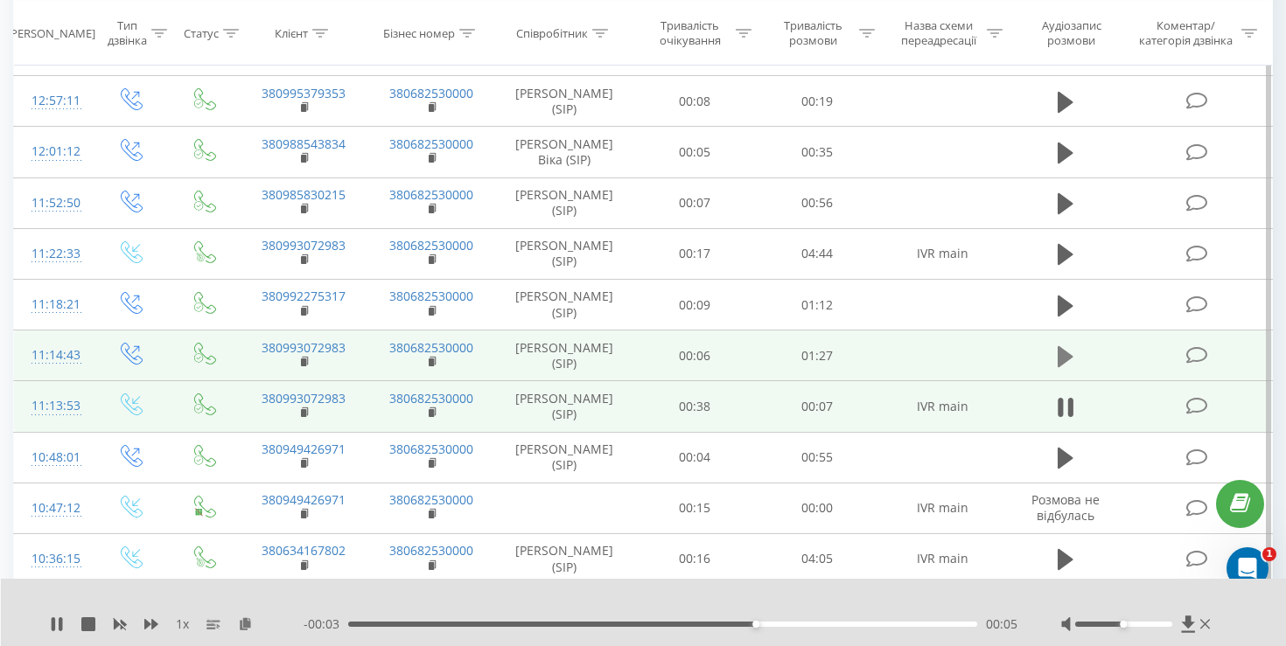
click at [1057, 359] on button at bounding box center [1065, 357] width 26 height 26
click at [511, 611] on div "1 x --:-- --:--" at bounding box center [644, 612] width 1286 height 67
click at [511, 613] on div "1 x --:-- --:--" at bounding box center [644, 612] width 1286 height 67
click at [511, 625] on div at bounding box center [654, 624] width 643 height 5
click at [487, 622] on div "00:00" at bounding box center [662, 624] width 629 height 5
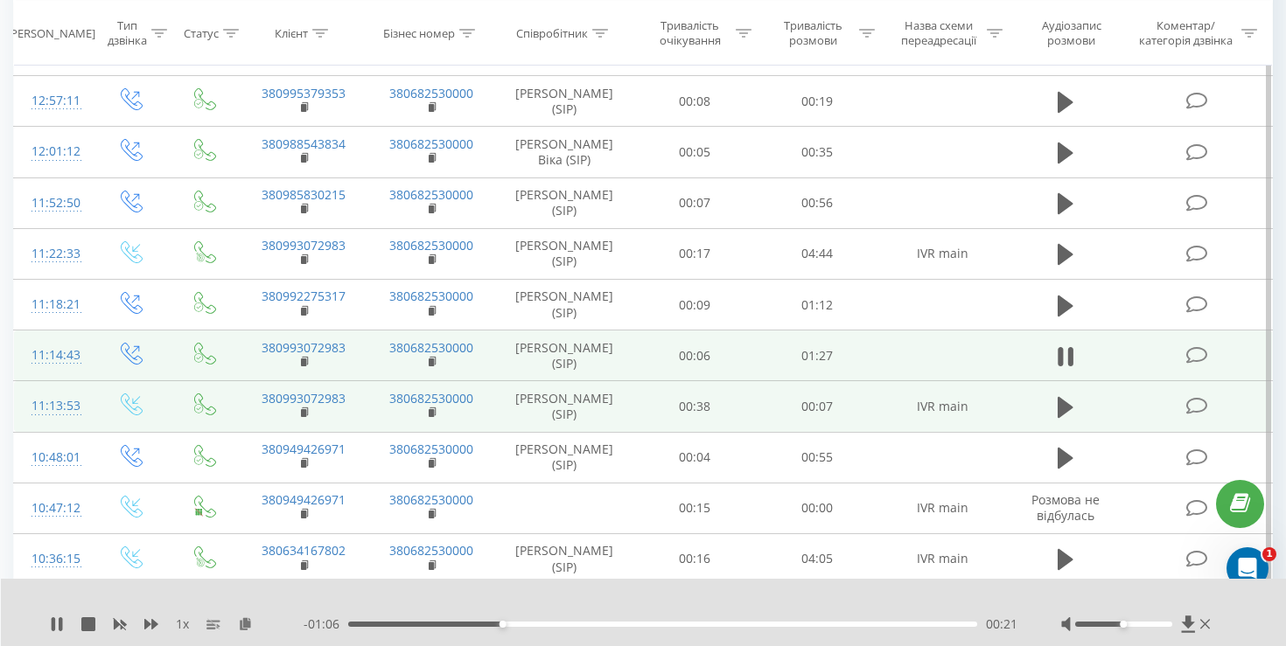
click at [641, 624] on div "00:21" at bounding box center [662, 624] width 629 height 5
click at [722, 618] on div "- 00:46 00:41 00:41" at bounding box center [660, 624] width 714 height 17
click at [766, 623] on div "00:41" at bounding box center [662, 624] width 629 height 5
click at [873, 619] on div "- 00:28 00:58 00:58" at bounding box center [660, 624] width 714 height 17
click at [893, 624] on div "01:15" at bounding box center [662, 624] width 629 height 5
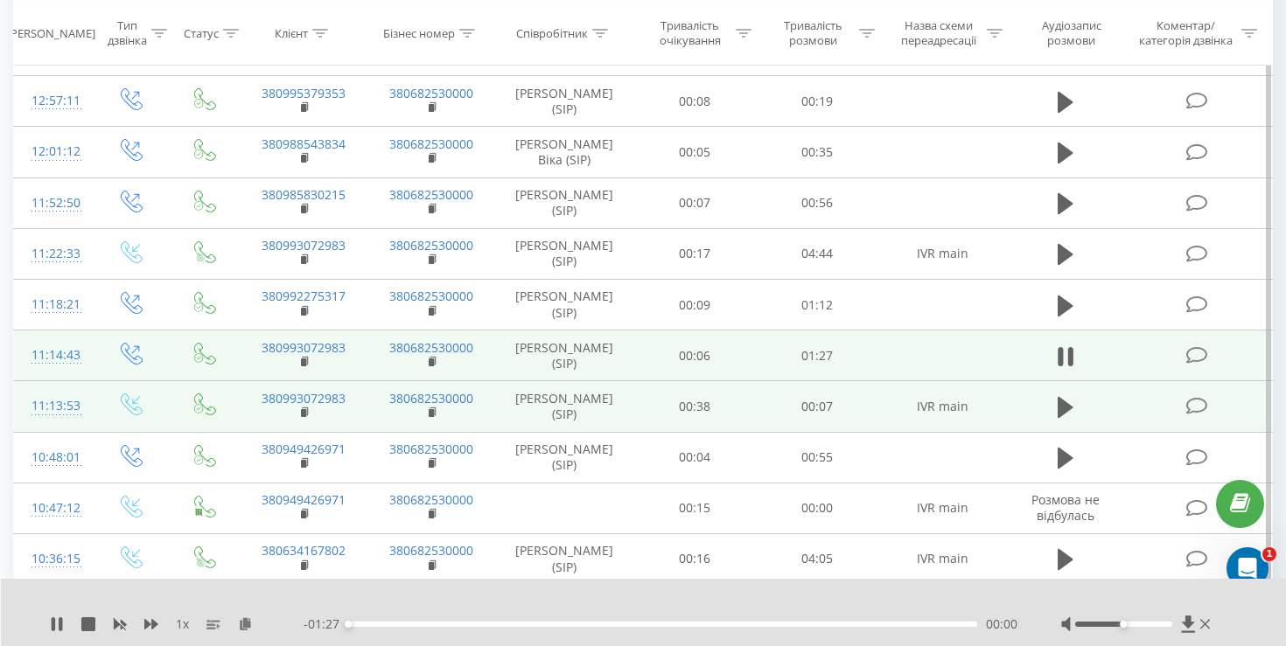
click at [918, 624] on div "00:00" at bounding box center [662, 624] width 629 height 5
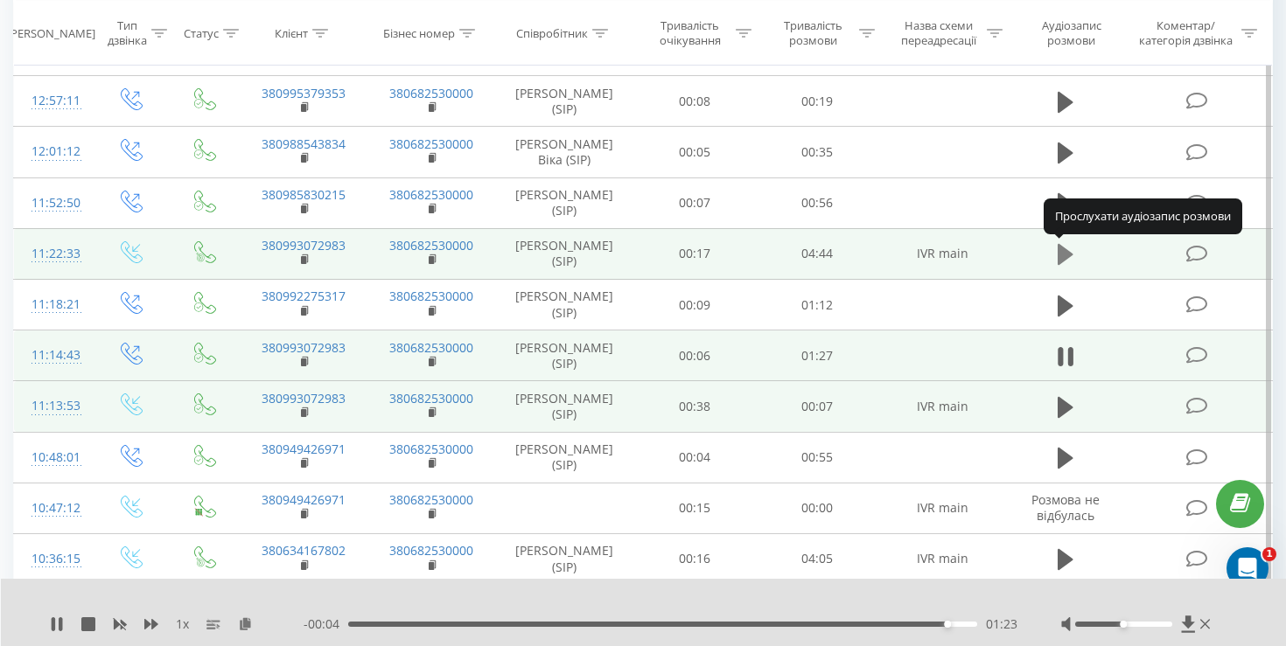
click at [1061, 248] on icon at bounding box center [1065, 254] width 16 height 21
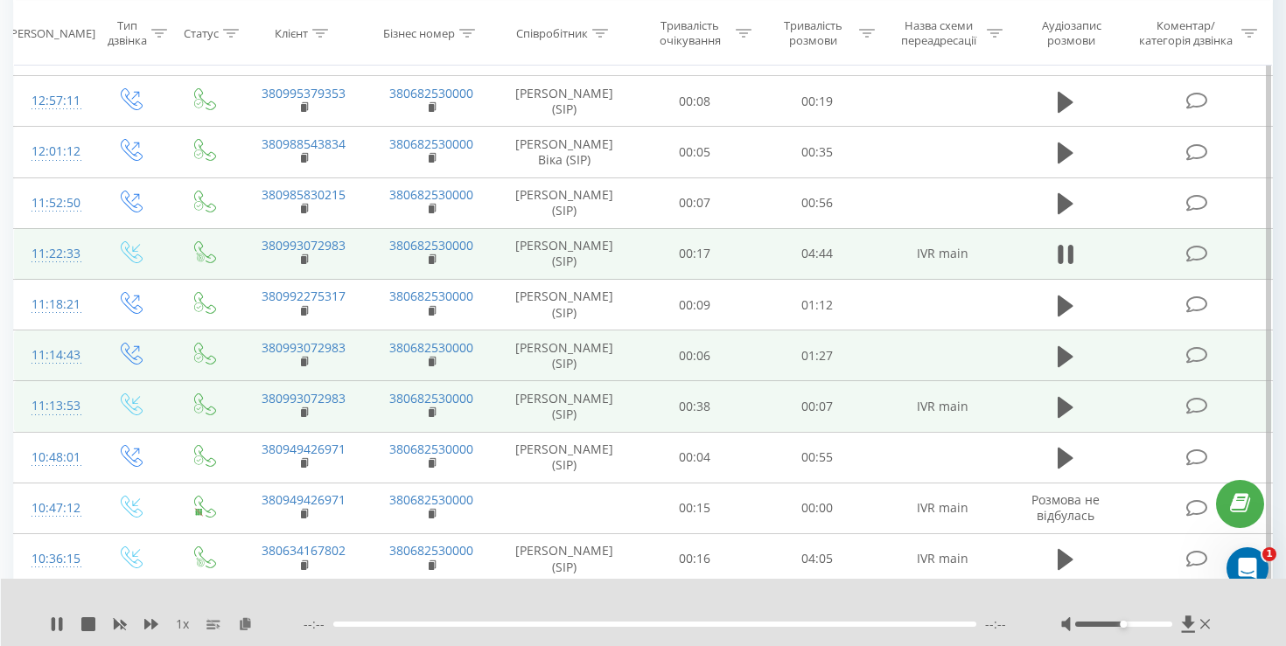
click at [499, 624] on div at bounding box center [654, 624] width 643 height 5
click at [497, 623] on div "00:00" at bounding box center [662, 624] width 629 height 5
click at [590, 626] on div "00:00" at bounding box center [662, 624] width 629 height 5
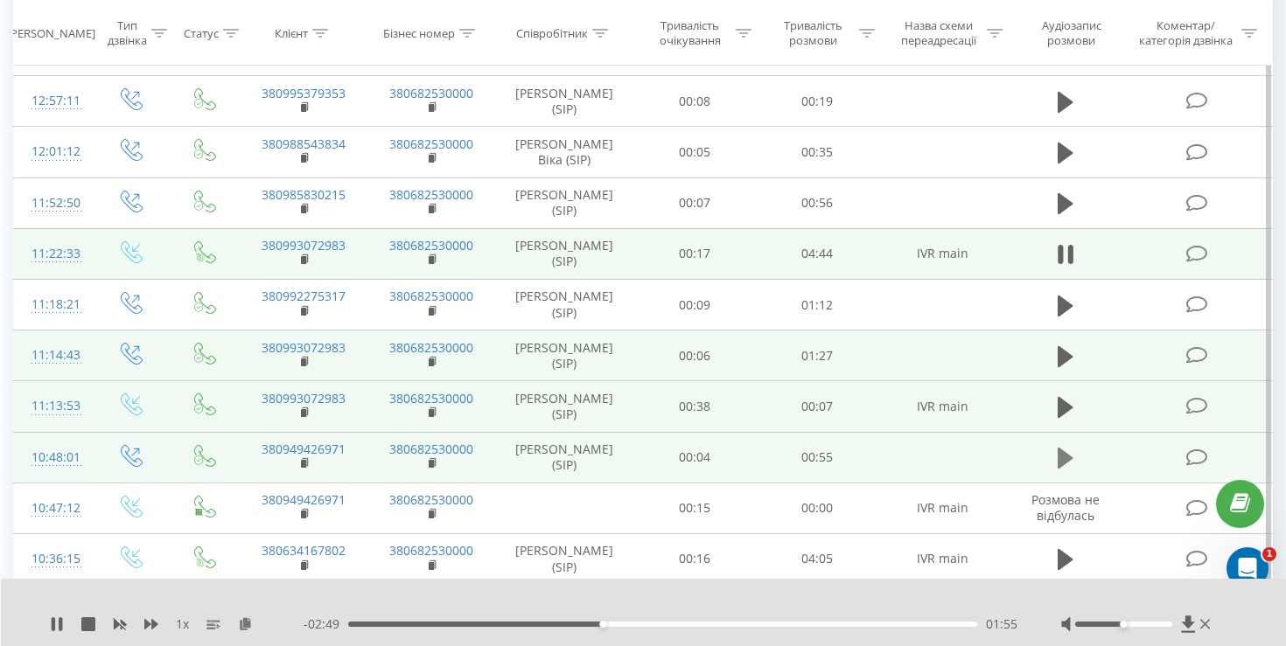
click at [1069, 452] on icon at bounding box center [1065, 458] width 16 height 24
click at [435, 626] on div "00:00" at bounding box center [662, 624] width 629 height 5
click at [548, 623] on div "00:07" at bounding box center [662, 624] width 629 height 5
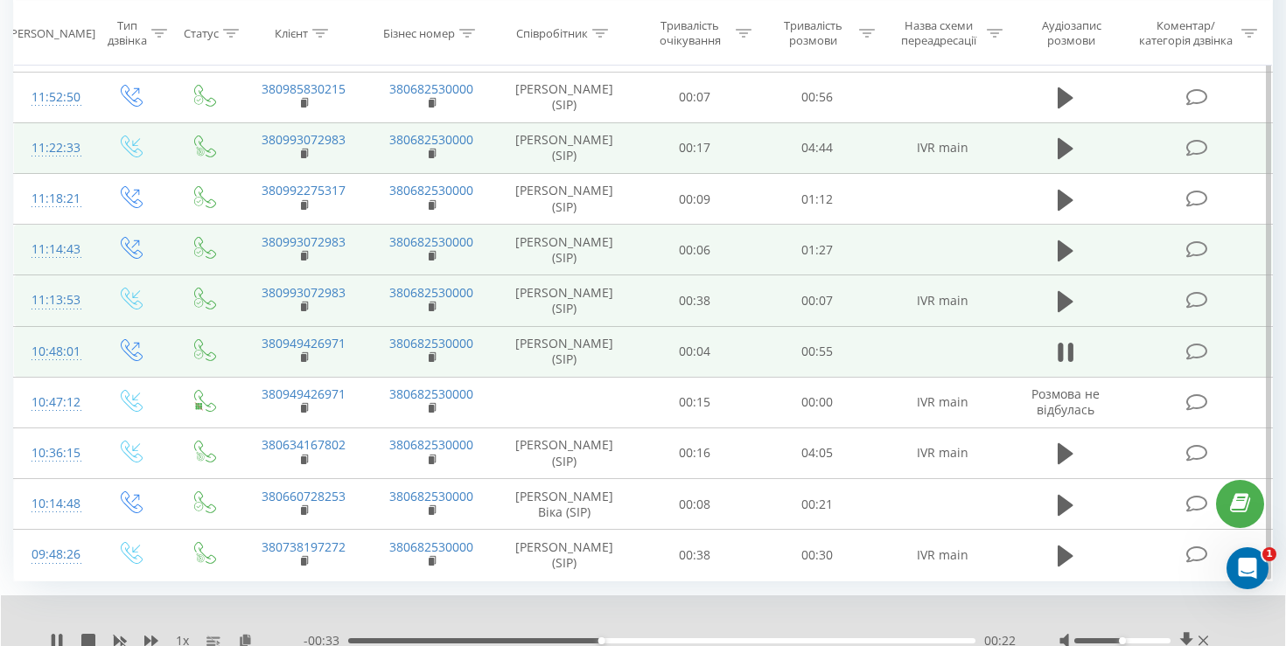
scroll to position [3248, 0]
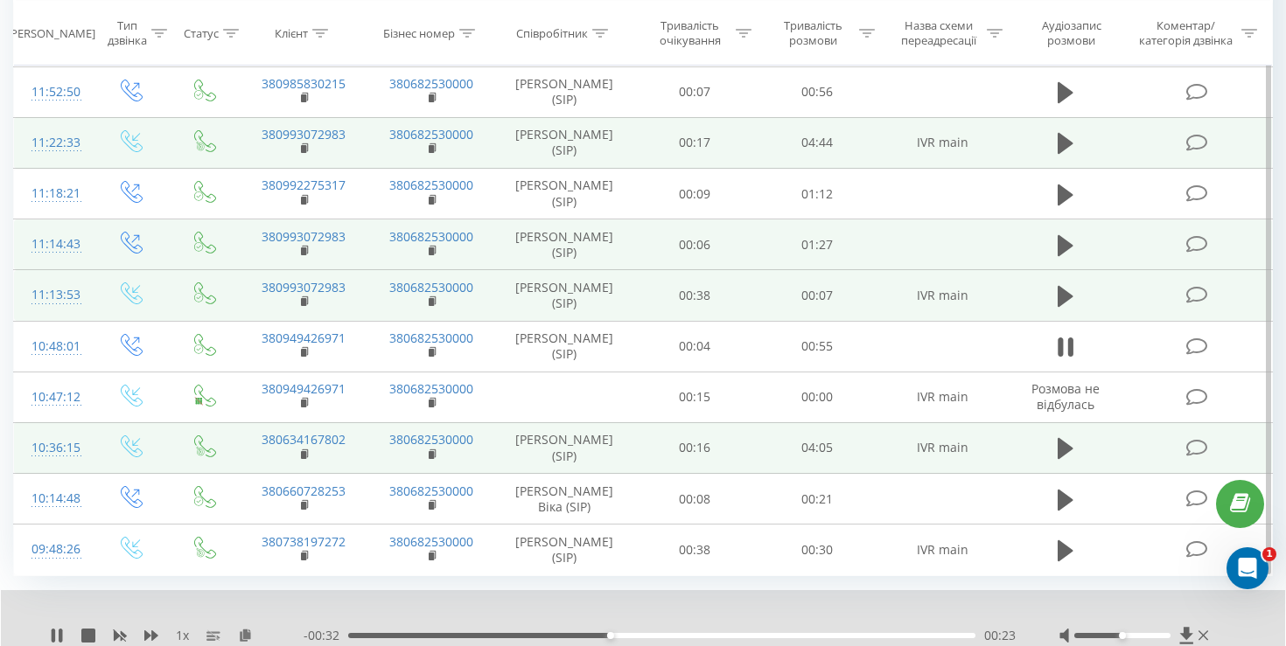
click at [1050, 448] on td at bounding box center [1066, 447] width 118 height 51
click at [1054, 448] on button at bounding box center [1065, 449] width 26 height 26
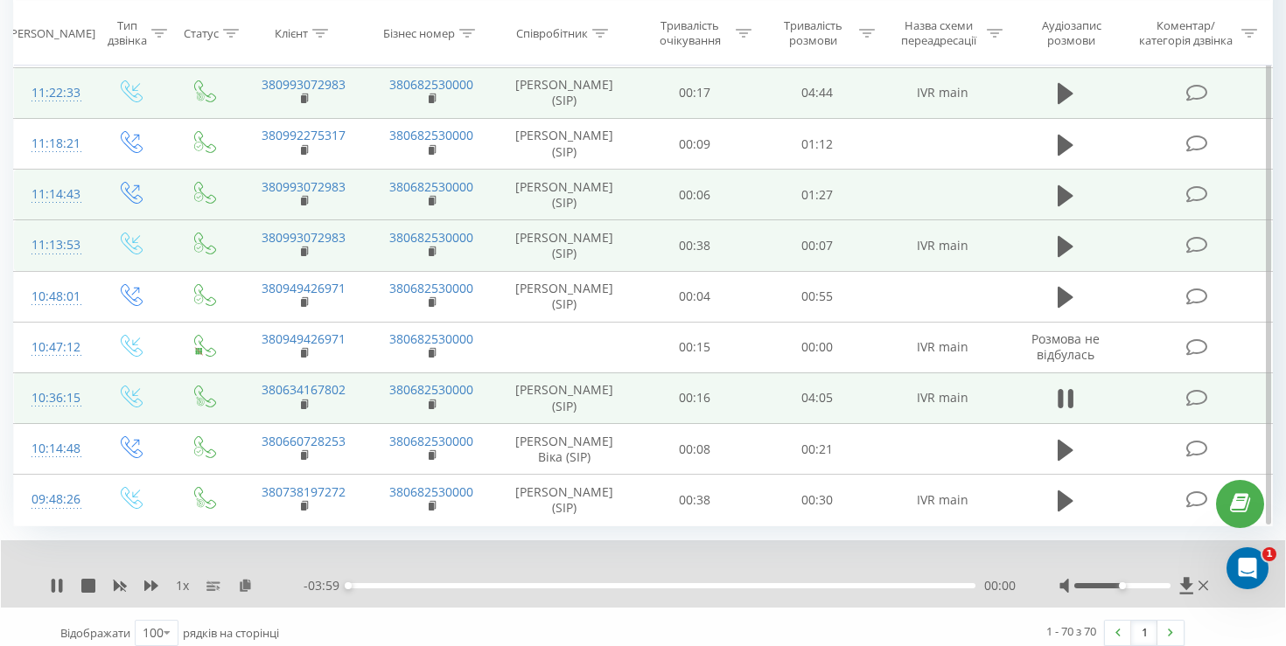
scroll to position [3311, 0]
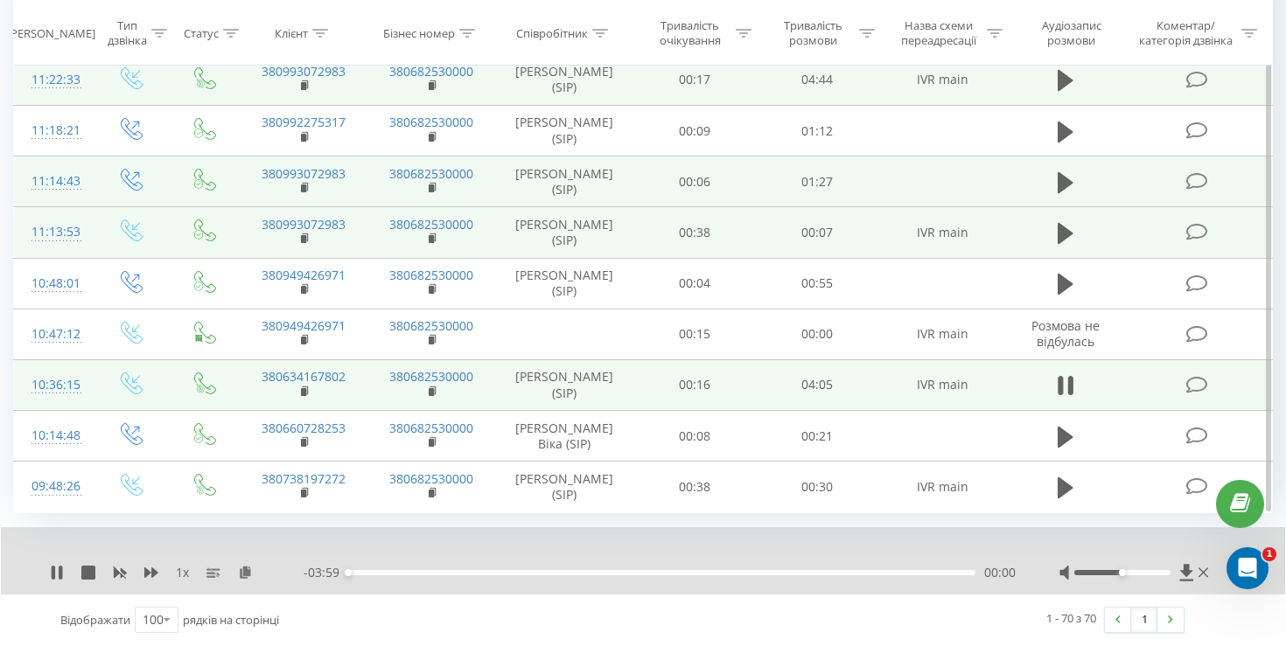
click at [379, 570] on div "00:00" at bounding box center [661, 572] width 627 height 5
click at [415, 573] on div "00:12" at bounding box center [661, 572] width 627 height 5
click at [463, 572] on div "00:27" at bounding box center [661, 572] width 627 height 5
click at [513, 572] on div "00:44" at bounding box center [661, 572] width 627 height 5
click at [527, 572] on div "01:03" at bounding box center [661, 572] width 627 height 5
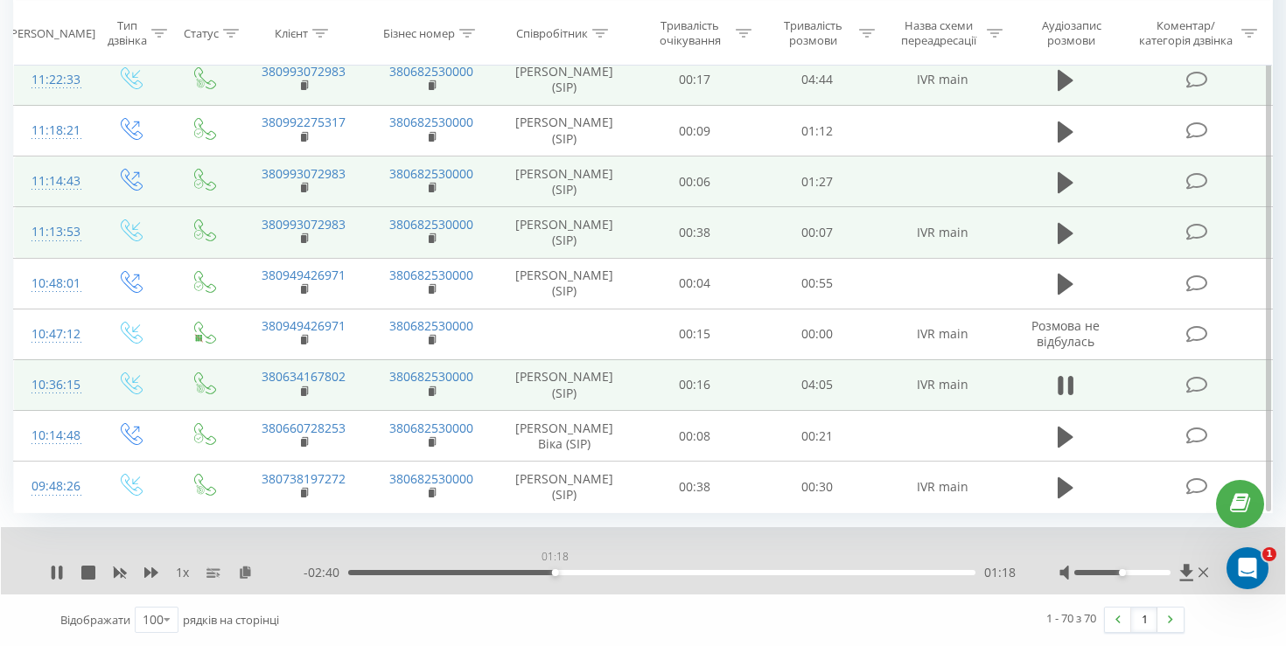
click at [555, 574] on div "01:18" at bounding box center [661, 572] width 627 height 5
click at [575, 574] on div "01:19" at bounding box center [661, 572] width 627 height 5
click at [596, 574] on div "01:26" at bounding box center [661, 572] width 627 height 5
click at [610, 574] on div "01:34" at bounding box center [661, 572] width 627 height 5
click at [626, 574] on div "01:46" at bounding box center [661, 572] width 627 height 5
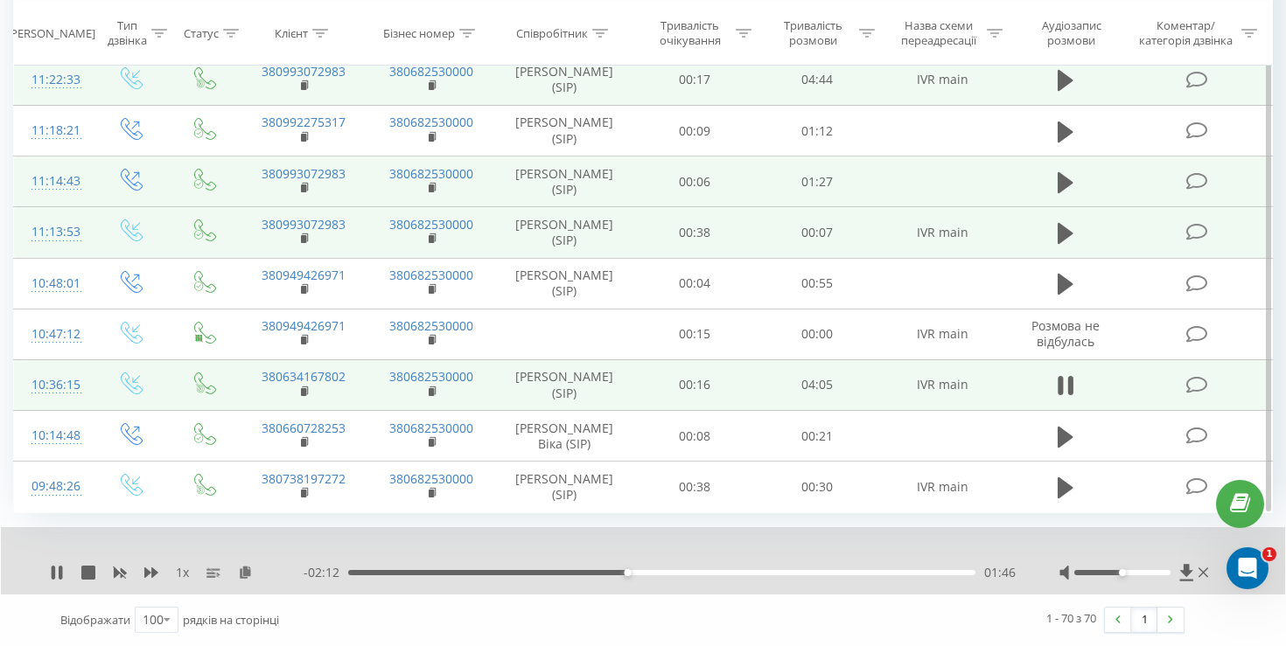
click at [651, 569] on div "- 02:12 01:46 01:46" at bounding box center [659, 572] width 712 height 17
click at [649, 571] on div "01:47" at bounding box center [661, 572] width 627 height 5
click at [659, 571] on div "01:54" at bounding box center [661, 572] width 627 height 5
click at [673, 572] on div "01:59" at bounding box center [661, 572] width 627 height 5
click at [687, 573] on div "02:04" at bounding box center [661, 572] width 627 height 5
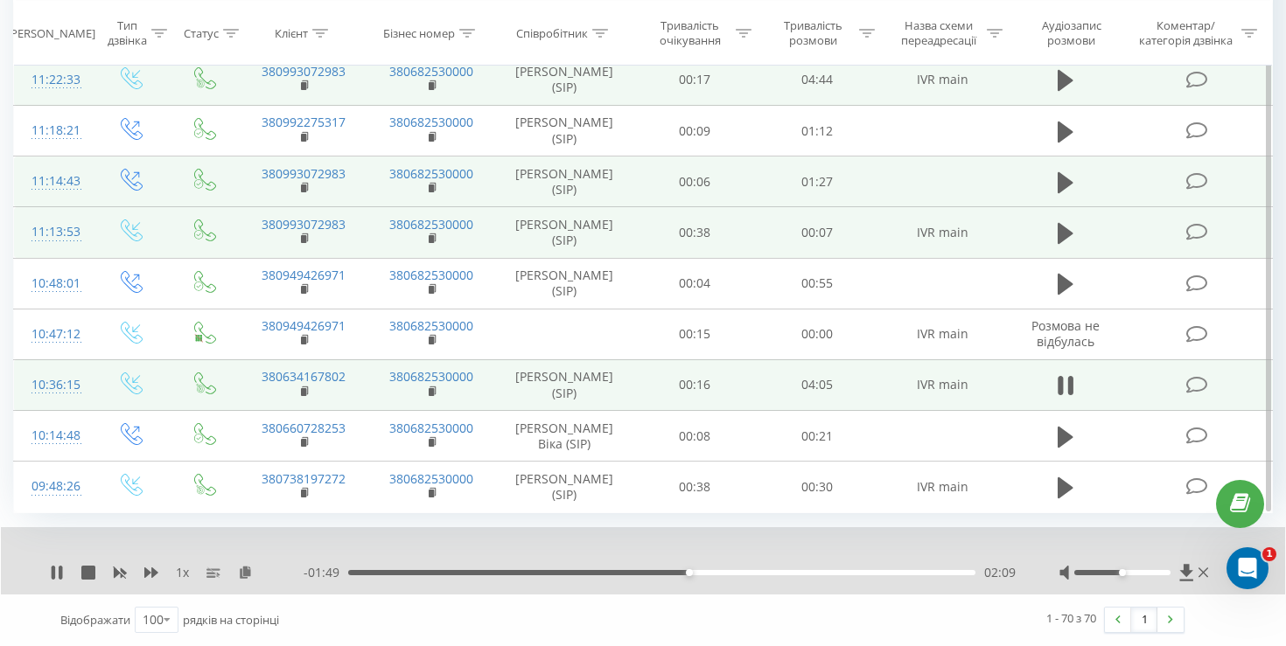
click at [707, 573] on div "02:09" at bounding box center [661, 572] width 627 height 5
click at [183, 569] on span "1 x" at bounding box center [182, 572] width 13 height 17
click at [156, 572] on icon at bounding box center [151, 572] width 14 height 10
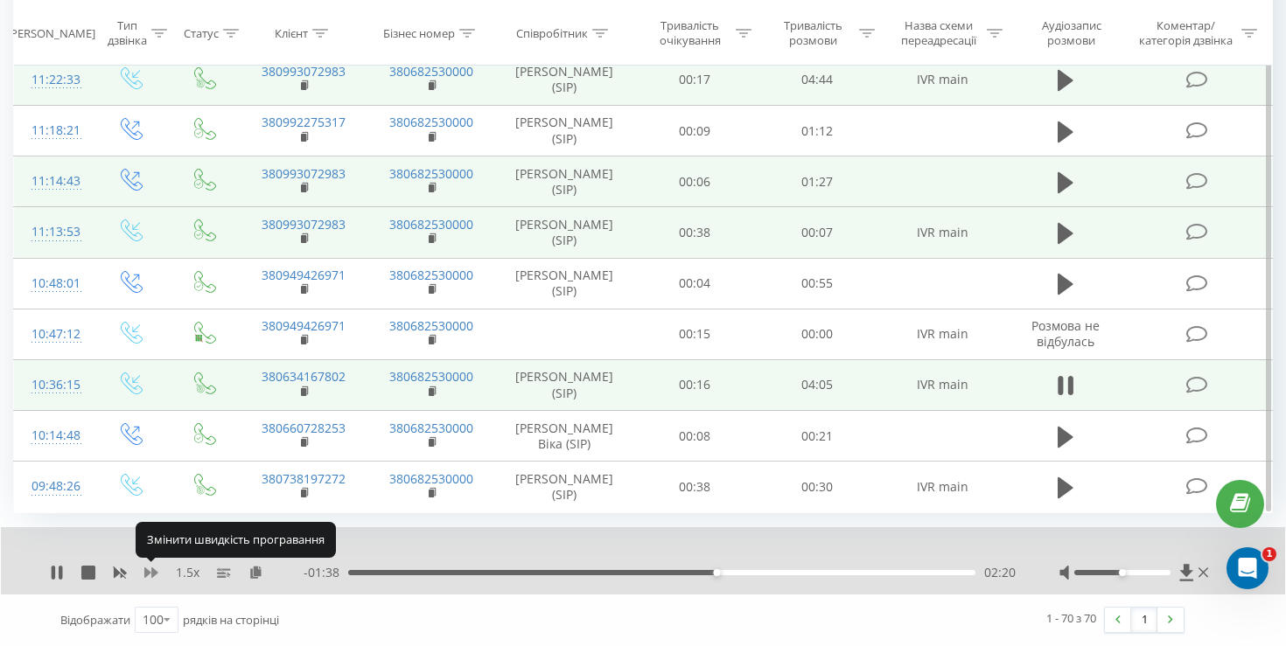
click at [156, 572] on icon at bounding box center [151, 572] width 14 height 10
click at [152, 571] on icon at bounding box center [151, 572] width 14 height 10
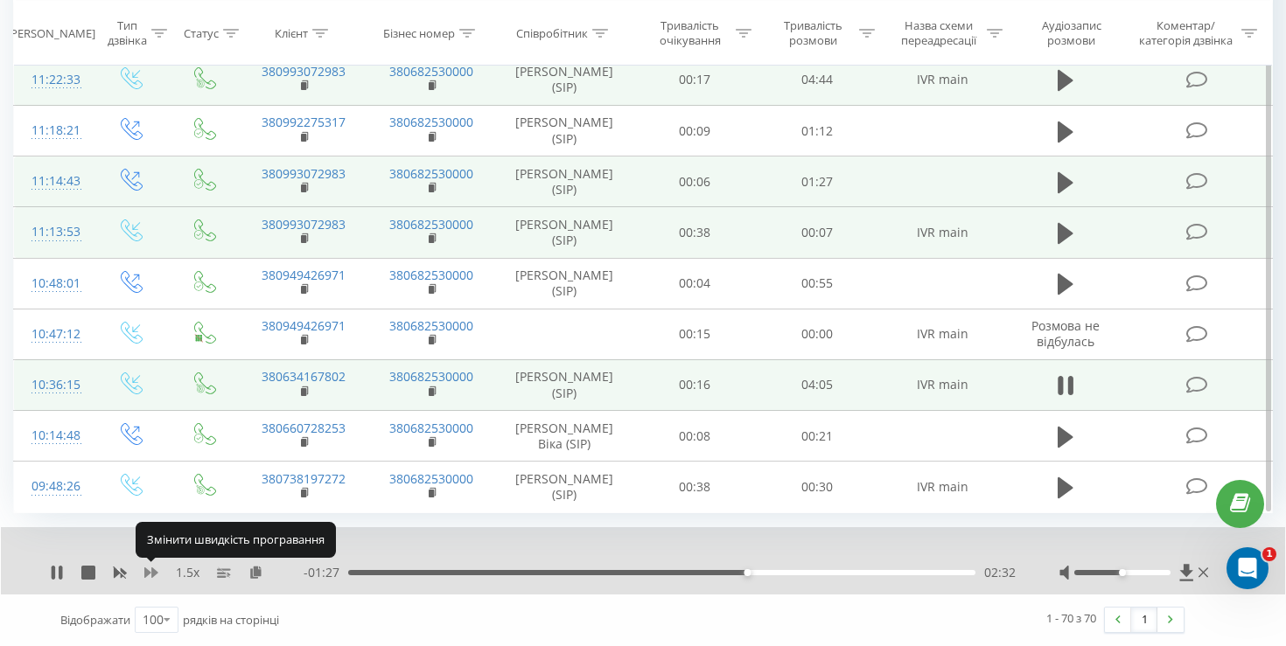
click at [152, 571] on icon at bounding box center [151, 572] width 14 height 10
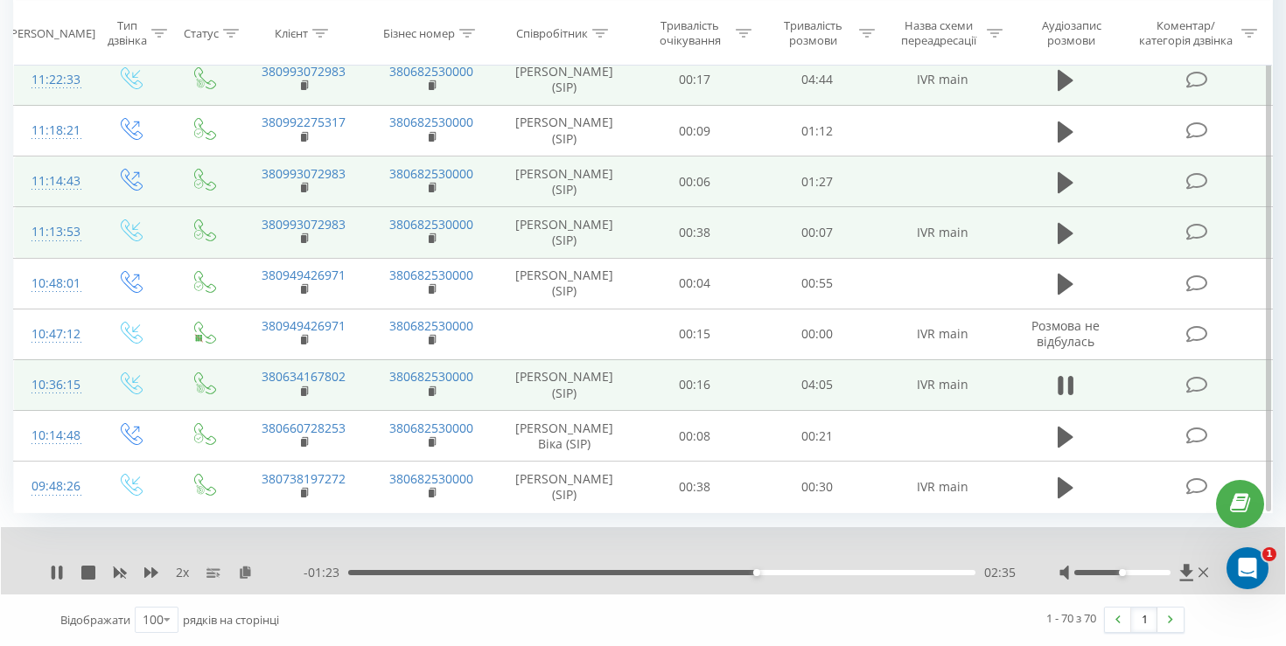
click at [774, 574] on div "02:35" at bounding box center [661, 572] width 627 height 5
click at [182, 574] on span "2 x" at bounding box center [182, 572] width 13 height 17
click at [148, 575] on icon at bounding box center [151, 572] width 14 height 10
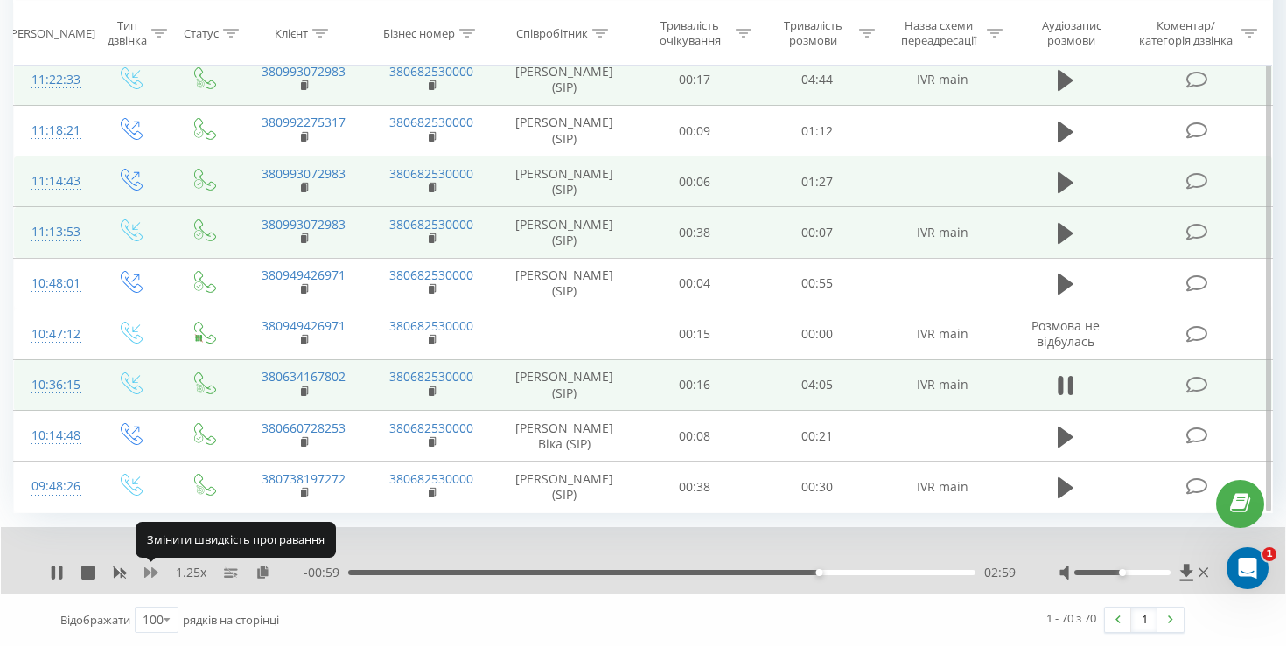
click at [148, 575] on icon at bounding box center [151, 572] width 14 height 10
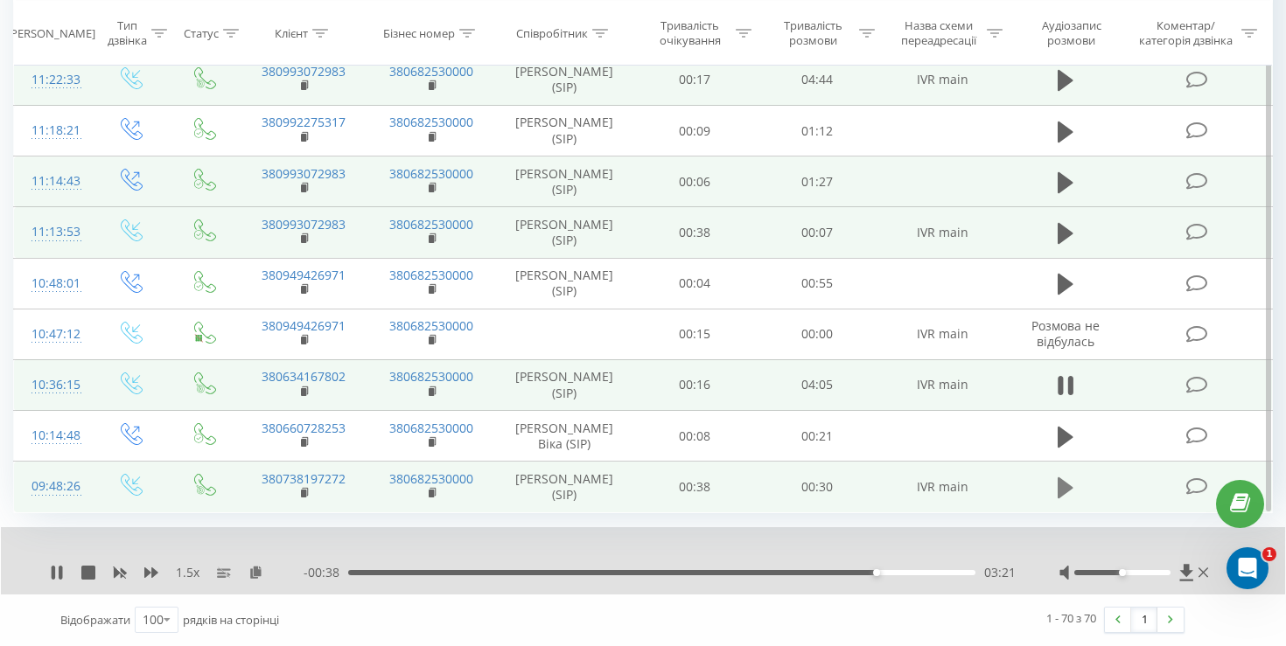
click at [1068, 485] on icon at bounding box center [1065, 488] width 16 height 21
click at [1064, 478] on icon at bounding box center [1065, 488] width 16 height 24
